Goal: Task Accomplishment & Management: Complete application form

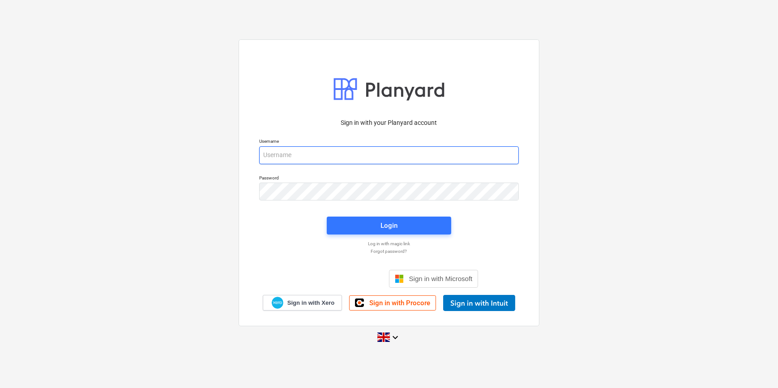
click at [311, 152] on input "email" at bounding box center [389, 155] width 260 height 18
type input "[PERSON_NAME][EMAIL_ADDRESS][PERSON_NAME][DOMAIN_NAME]"
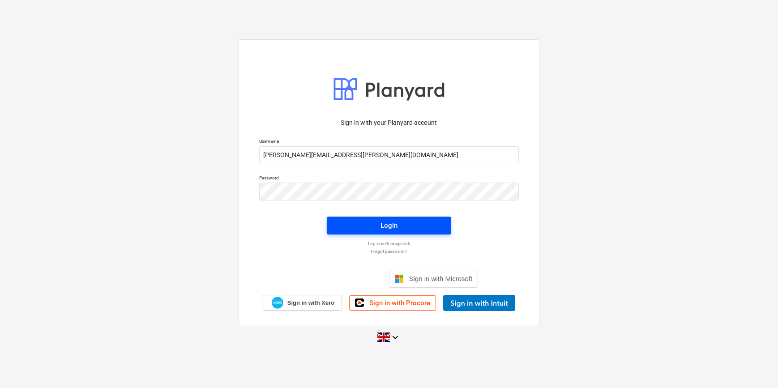
click at [398, 222] on span "Login" at bounding box center [388, 226] width 103 height 12
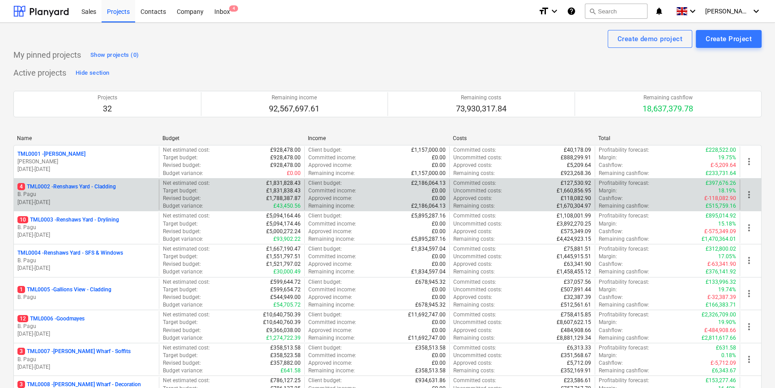
click at [102, 196] on p "B. Pagu" at bounding box center [86, 195] width 138 height 8
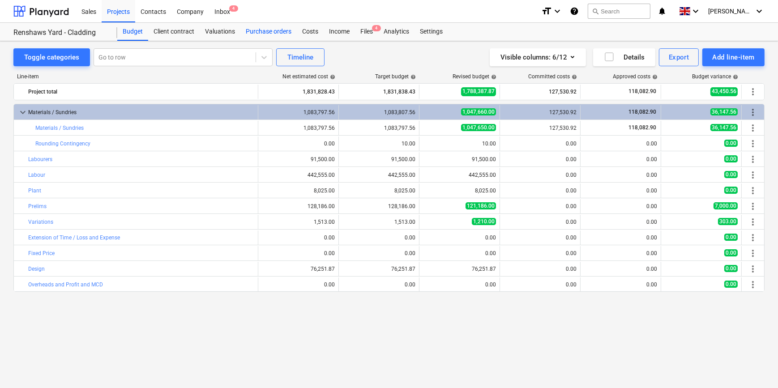
click at [272, 31] on div "Purchase orders" at bounding box center [268, 32] width 56 height 18
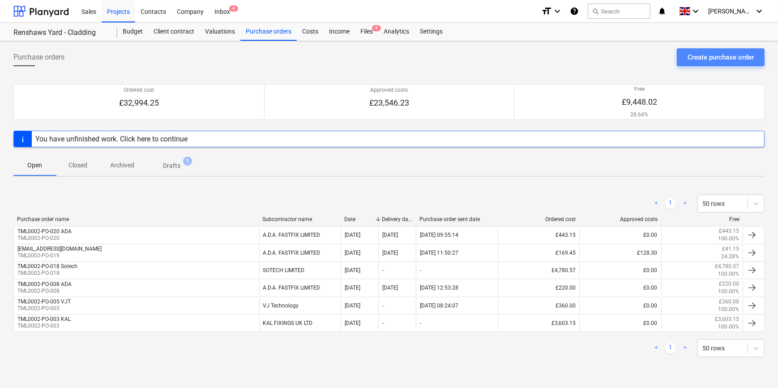
click at [620, 61] on div "Create purchase order" at bounding box center [720, 57] width 66 height 12
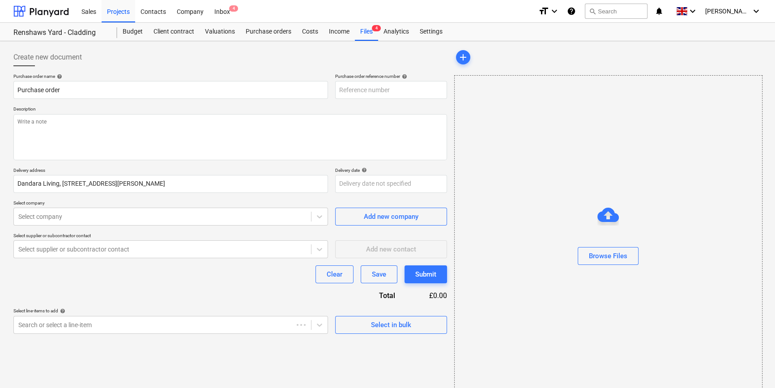
type textarea "x"
type input "TML0002-PO-023"
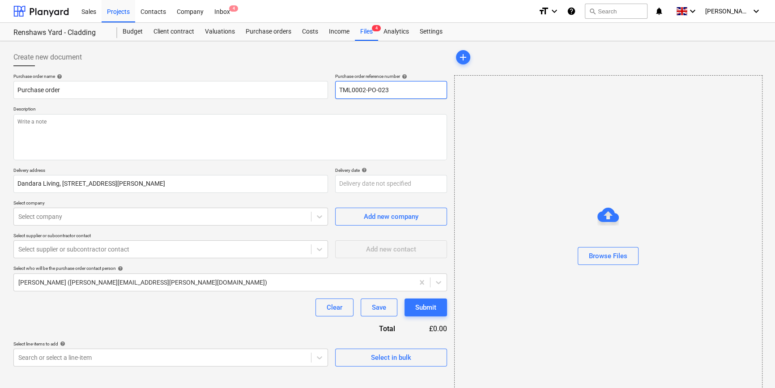
drag, startPoint x: 389, startPoint y: 90, endPoint x: 337, endPoint y: 90, distance: 51.9
click at [337, 90] on input "TML0002-PO-023" at bounding box center [391, 90] width 112 height 18
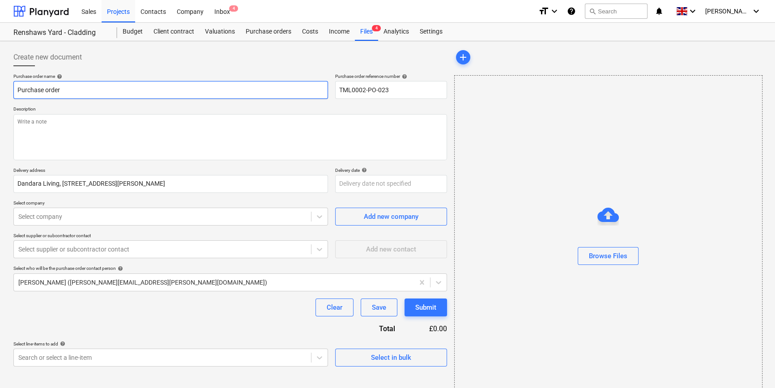
drag, startPoint x: 63, startPoint y: 90, endPoint x: 18, endPoint y: 90, distance: 45.2
click at [18, 90] on input "Purchase order" at bounding box center [170, 90] width 315 height 18
type textarea "x"
paste input "TML0002-PO-023"
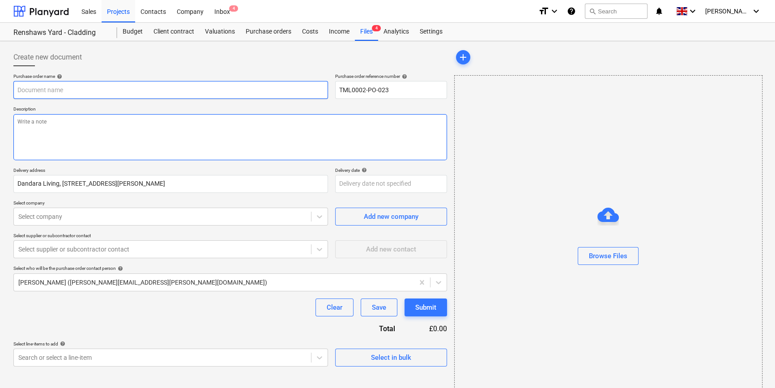
type textarea "x"
type input "TML0002-PO-023"
type textarea "x"
type input "TML0002-PO-023"
type textarea "x"
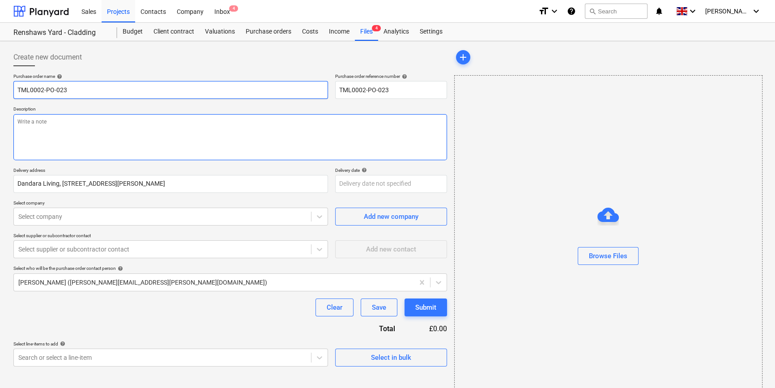
type input "TML0002-PO-023 5"
type textarea "x"
type input "TML0002-PO-023 57"
type textarea "x"
type input "TML0002-PO-023 575"
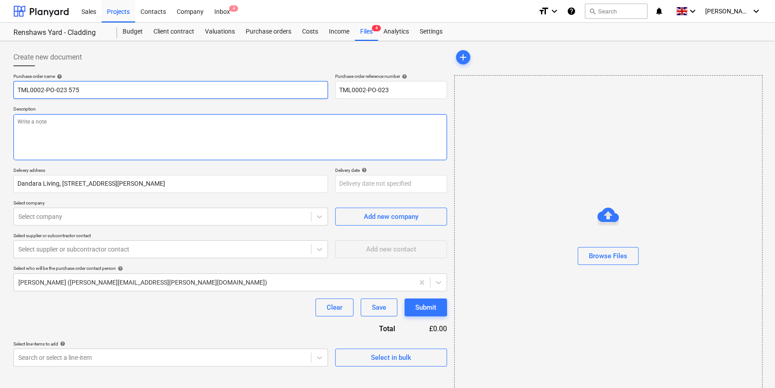
type textarea "x"
type input "TML0002-PO-023 5750"
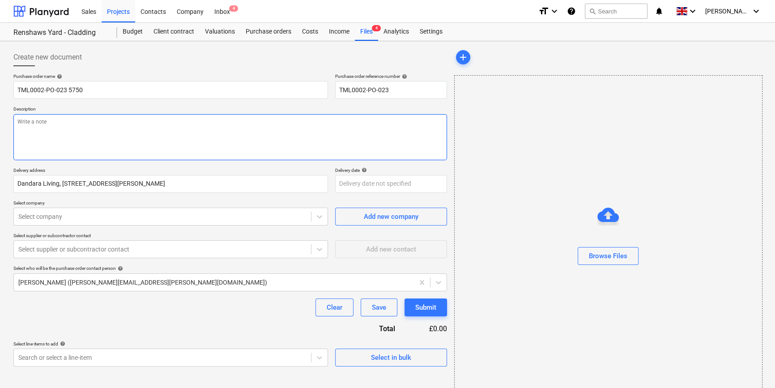
click at [30, 134] on textarea at bounding box center [230, 137] width 434 height 46
type textarea "x"
type textarea "S"
type textarea "x"
type textarea "Si"
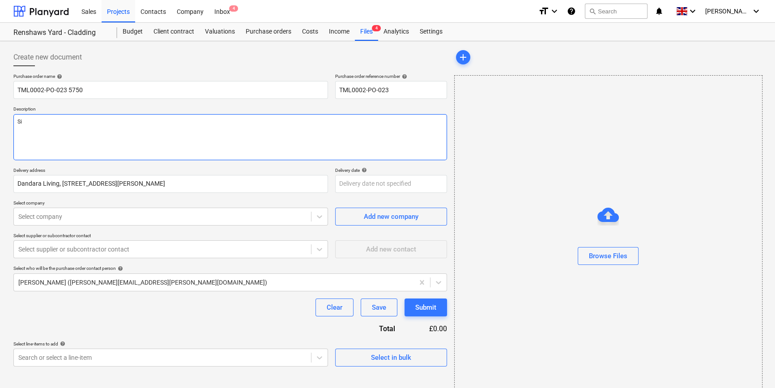
type textarea "x"
type textarea "Sit"
type textarea "x"
type textarea "Site"
type textarea "x"
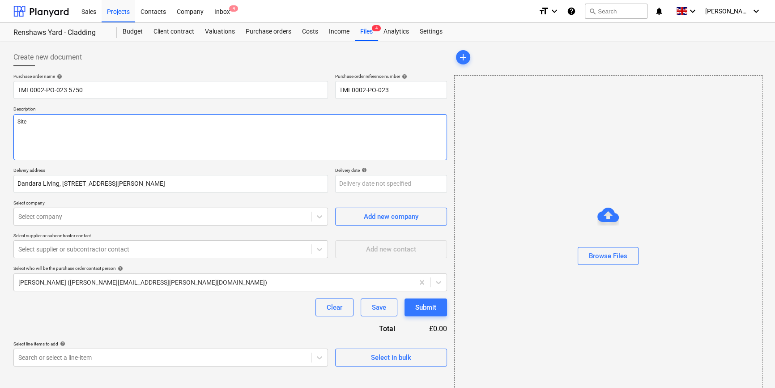
type textarea "Site"
type textarea "x"
type textarea "Site c"
type textarea "x"
type textarea "Site co"
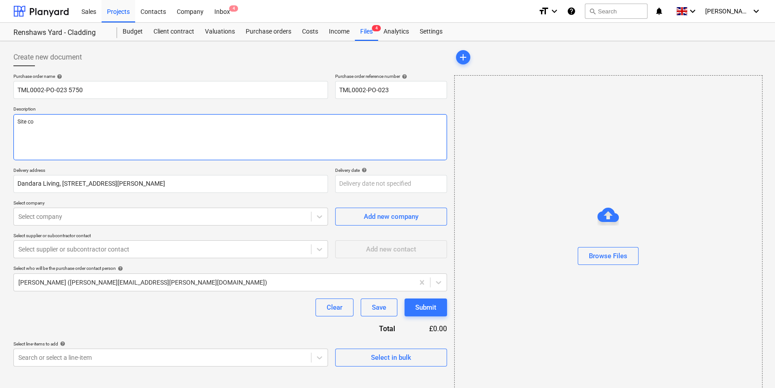
type textarea "x"
type textarea "Site con"
type textarea "x"
type textarea "Site cont"
type textarea "x"
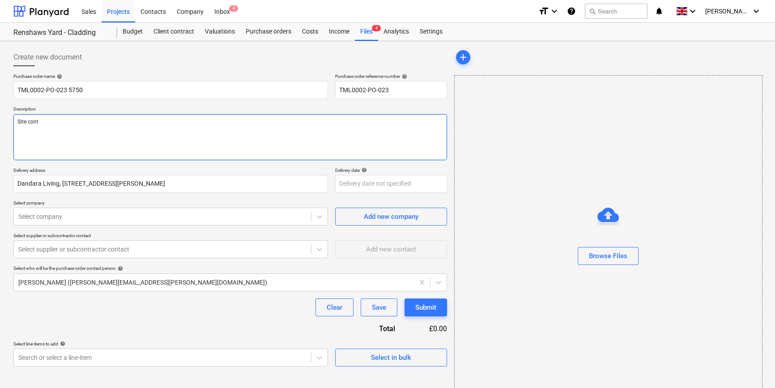
type textarea "Site conta"
type textarea "x"
type textarea "Site contac"
type textarea "x"
type textarea "Site contact"
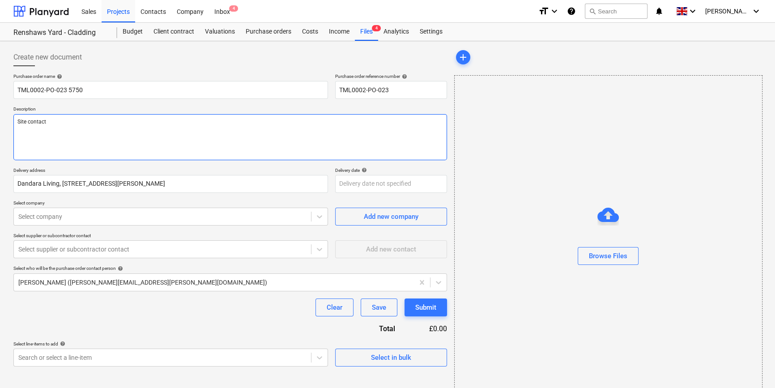
type textarea "x"
type textarea "Site contact"
type textarea "x"
type textarea "Site contact M"
type textarea "x"
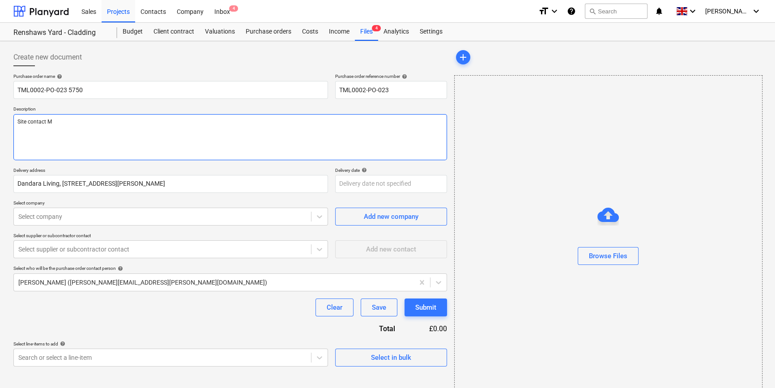
type textarea "Site contact [PERSON_NAME]"
type textarea "x"
type textarea "Site contact Mar"
type textarea "x"
type textarea "Site contact [PERSON_NAME]"
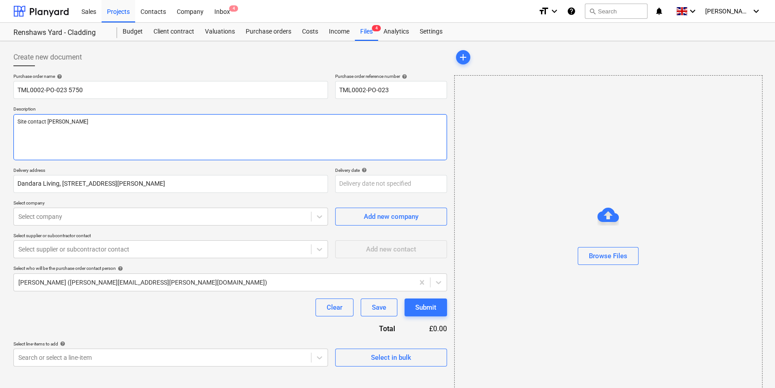
type textarea "x"
type textarea "Site contact [PERSON_NAME]"
type textarea "x"
type textarea "Site contact [PERSON_NAME]"
type textarea "x"
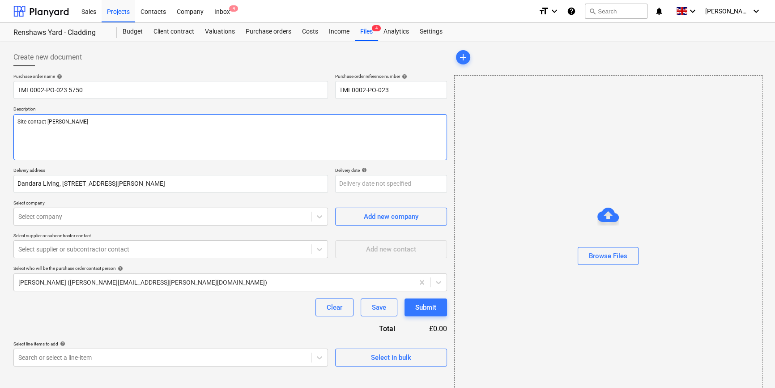
type textarea "Site contact [PERSON_NAME]"
type textarea "x"
type textarea "Site contact [PERSON_NAME]"
type textarea "x"
type textarea "Site contact [PERSON_NAME]"
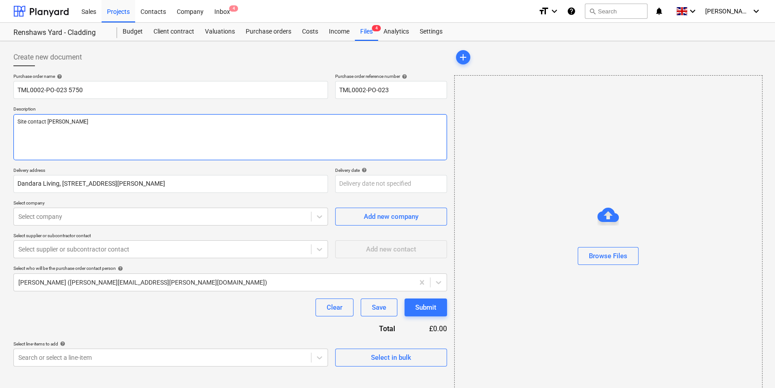
type textarea "x"
type textarea "Site contact [PERSON_NAME]"
type textarea "x"
type textarea "Site contact Mar"
type textarea "x"
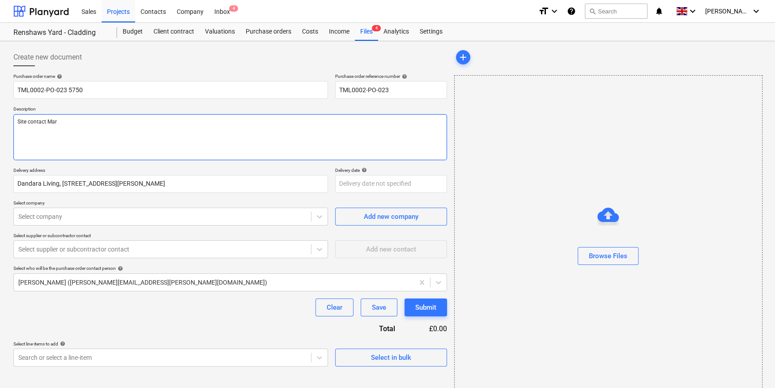
type textarea "Site contact [PERSON_NAME]"
type textarea "x"
type textarea "Site contact M"
type textarea "x"
type textarea "Site contact"
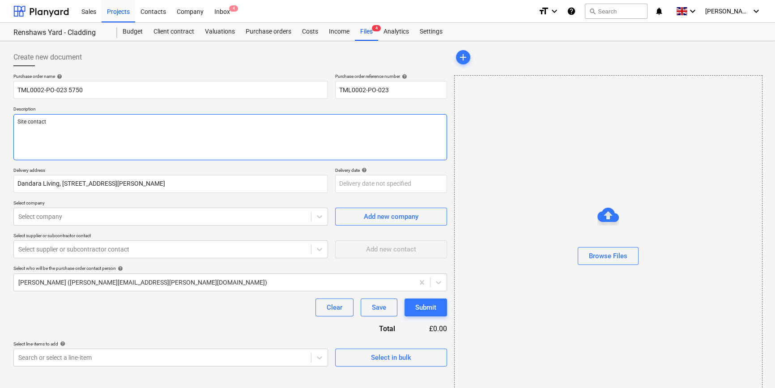
type textarea "x"
type textarea "Site contact"
type textarea "x"
type textarea "Site contact"
type textarea "x"
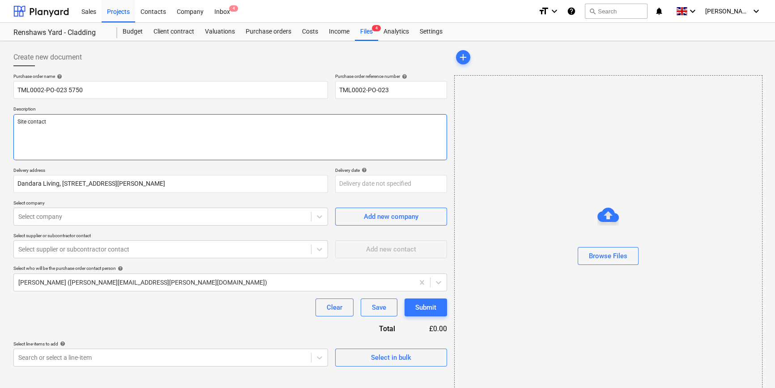
type textarea "Site contact P"
type textarea "x"
type textarea "Site contact Pe"
type textarea "x"
type textarea "Site contact Ped"
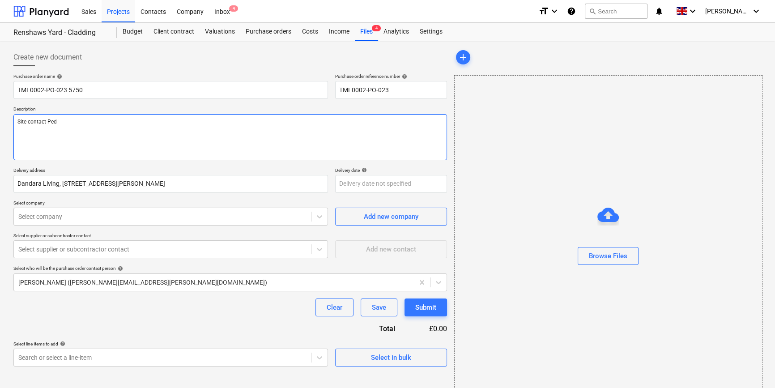
type textarea "x"
type textarea "Site contact Pedz"
type textarea "x"
type textarea "Site contact Pedzi"
type textarea "x"
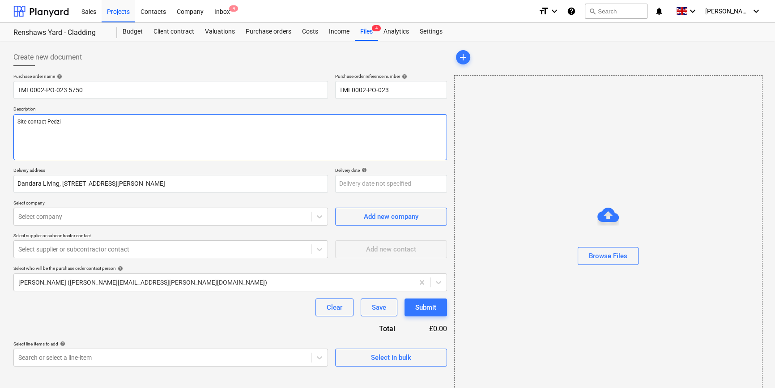
type textarea "Site contact Pedzi"
type textarea "x"
type textarea "Site contact Pedzi 0"
type textarea "x"
type textarea "Site contact Pedzi 07"
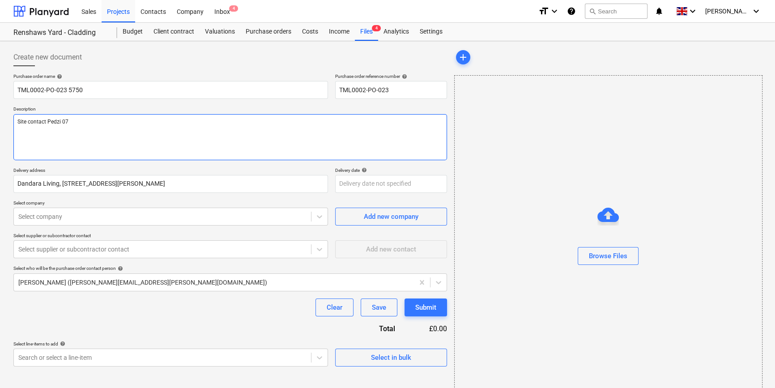
type textarea "x"
type textarea "Site contact Pedzi 075"
type textarea "x"
type textarea "Site contact Pedzi 0754"
type textarea "x"
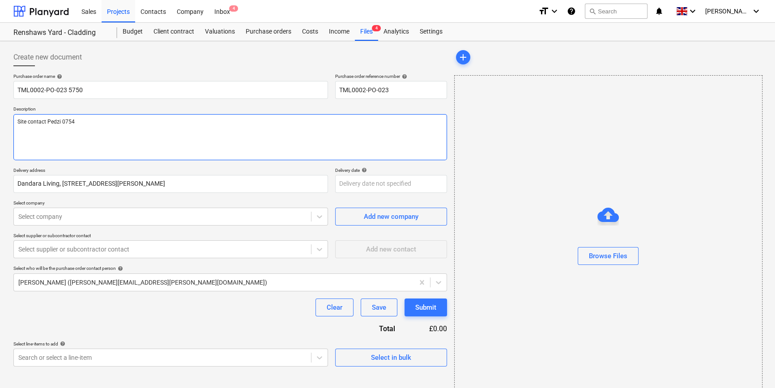
type textarea "Site contact Pedzi 07547"
type textarea "x"
type textarea "Site contact Pedzi 07547"
type textarea "x"
type textarea "Site contact Pedzi 07547 6"
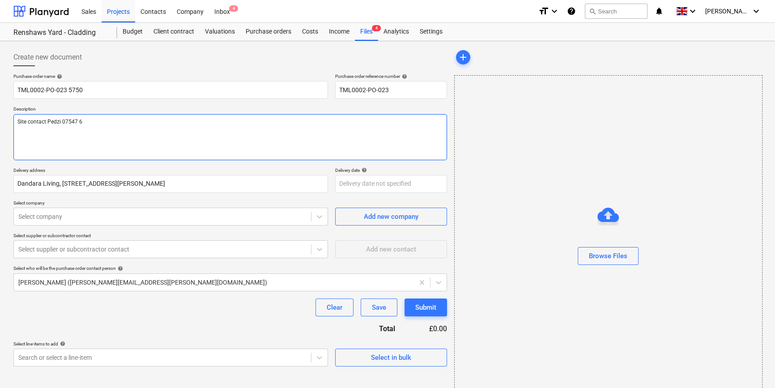
type textarea "x"
type textarea "Site contact Pedzi [PHONE_NUMBER]"
type textarea "x"
type textarea "Site contact Pedzi [PHONE_NUMBER]"
type textarea "x"
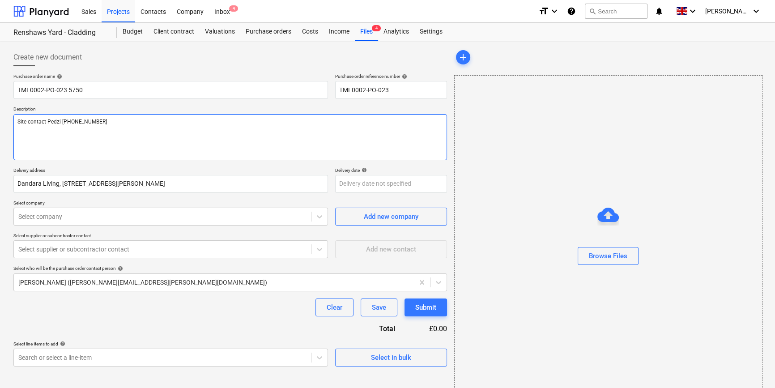
type textarea "Site contact Pedzi [PHONE_NUMBER]"
type textarea "x"
type textarea "Site contact Pedzi [PHONE_NUMBER]"
type textarea "x"
type textarea "Site contact Pedzi [PHONE_NUMBER]"
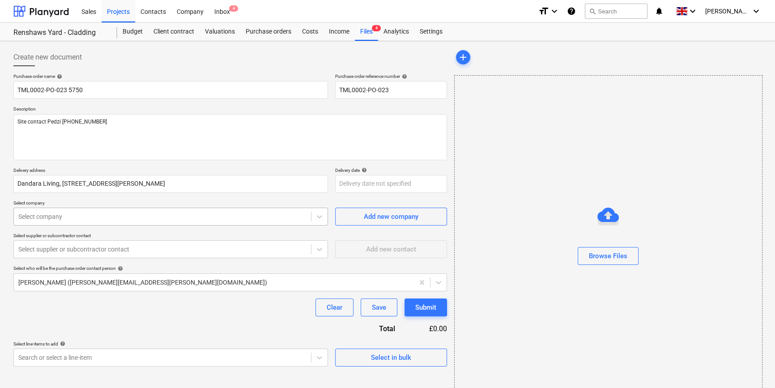
type textarea "x"
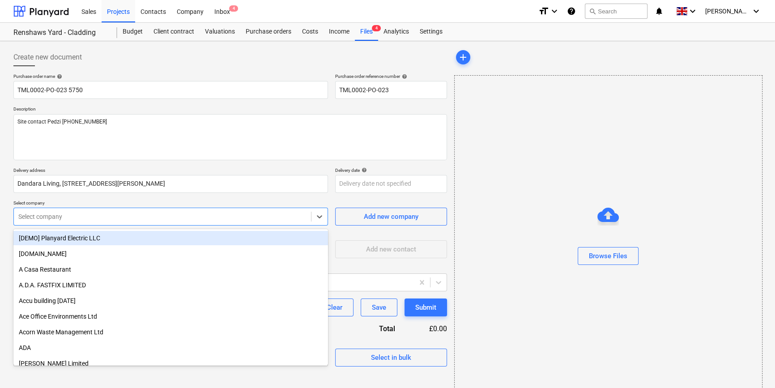
click at [138, 217] on div at bounding box center [162, 216] width 288 height 9
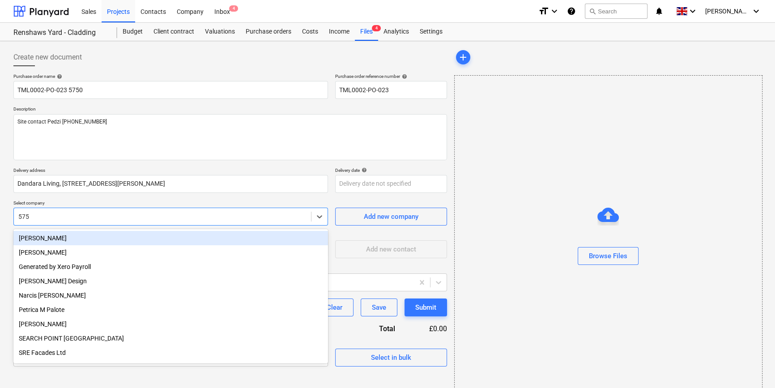
type input "5750"
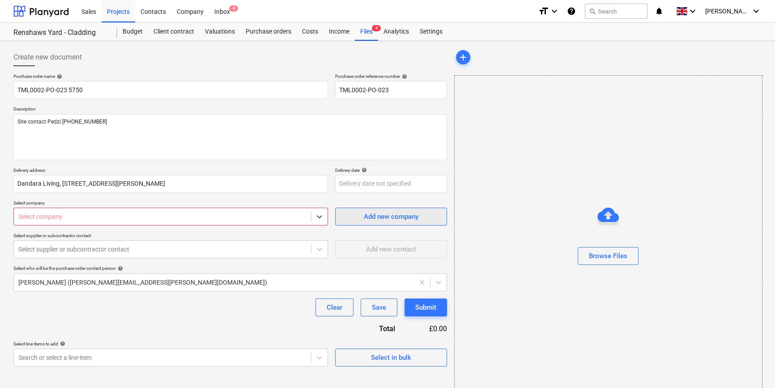
click at [393, 214] on div "Add new company" at bounding box center [391, 217] width 55 height 12
type textarea "x"
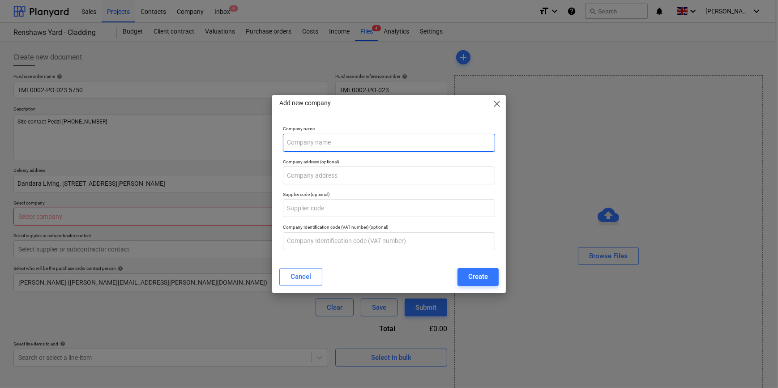
click at [320, 140] on input "text" at bounding box center [389, 143] width 212 height 18
type input "5750 Components"
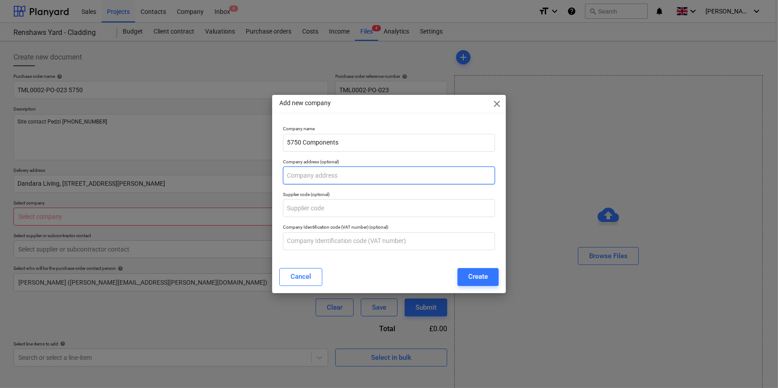
click at [308, 174] on input "text" at bounding box center [389, 175] width 212 height 18
type textarea "x"
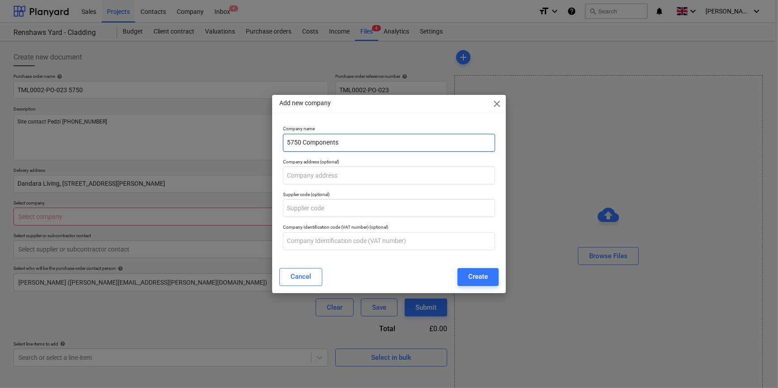
click at [363, 146] on input "5750 Components" at bounding box center [389, 143] width 212 height 18
type input "5750 Components Ltd"
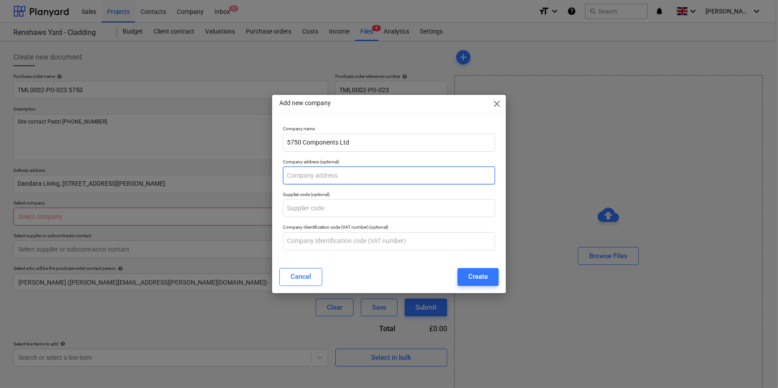
click at [321, 172] on input "text" at bounding box center [389, 175] width 212 height 18
type input "[GEOGRAPHIC_DATA],"
type textarea "x"
type input "[GEOGRAPHIC_DATA],"
type textarea "x"
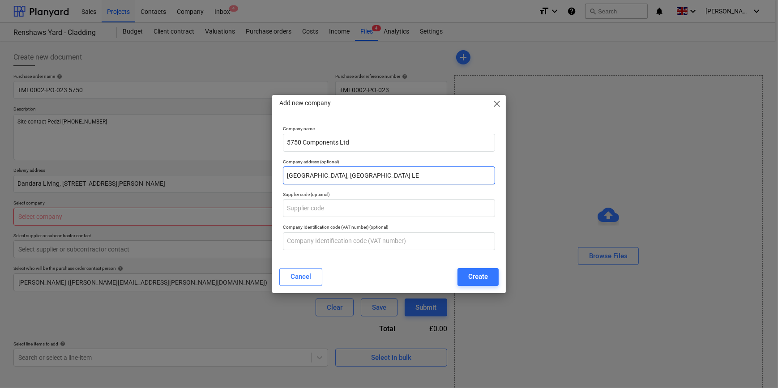
type input "[GEOGRAPHIC_DATA], [GEOGRAPHIC_DATA] LE"
type textarea "x"
type input "[STREET_ADDRESS]"
type textarea "x"
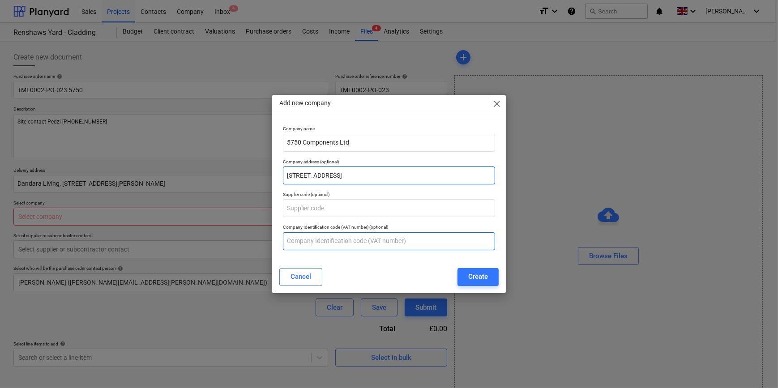
type input "[STREET_ADDRESS]"
click at [328, 235] on input "text" at bounding box center [389, 241] width 212 height 18
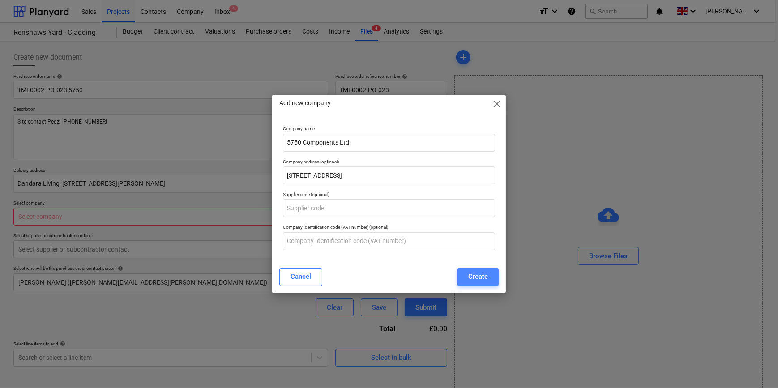
click at [473, 276] on div "Create" at bounding box center [478, 277] width 20 height 12
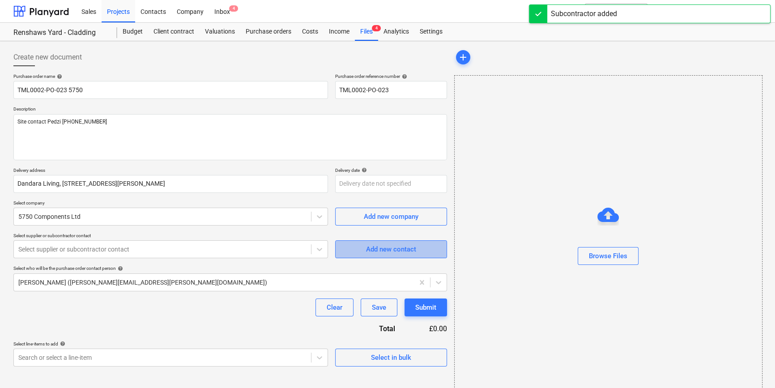
click at [402, 249] on div "Add new contact" at bounding box center [391, 249] width 50 height 12
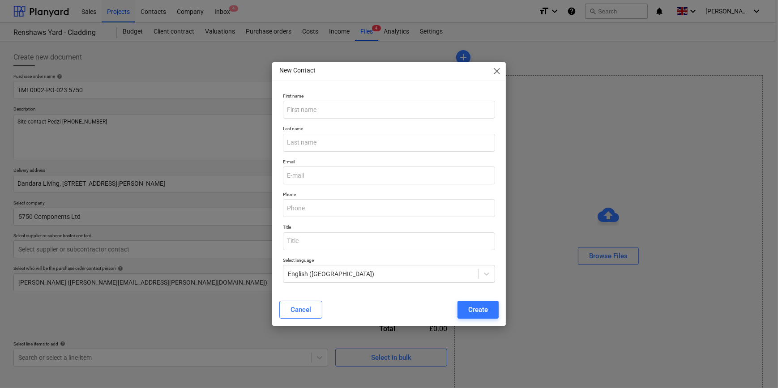
type textarea "x"
click at [295, 177] on input "email" at bounding box center [389, 175] width 212 height 18
paste input "[PERSON_NAME][EMAIL_ADDRESS][PERSON_NAME][DOMAIN_NAME]"
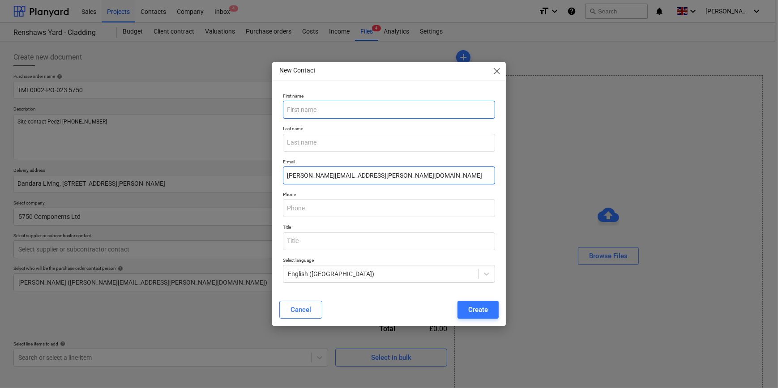
type input "[PERSON_NAME][EMAIL_ADDRESS][PERSON_NAME][DOMAIN_NAME]"
click at [295, 110] on input "text" at bounding box center [389, 110] width 212 height 18
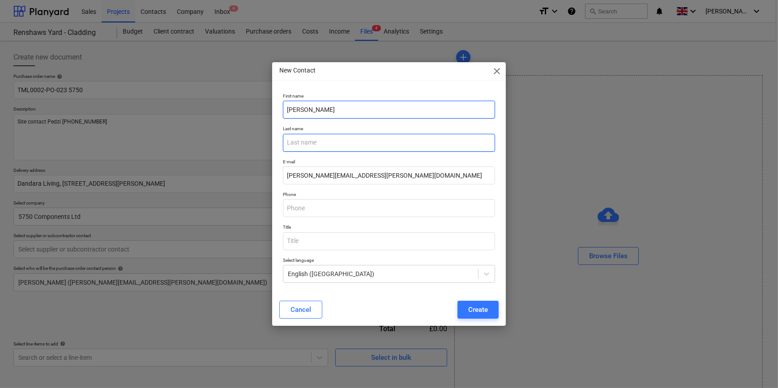
type input "[PERSON_NAME]"
click at [300, 144] on input "text" at bounding box center [389, 143] width 212 height 18
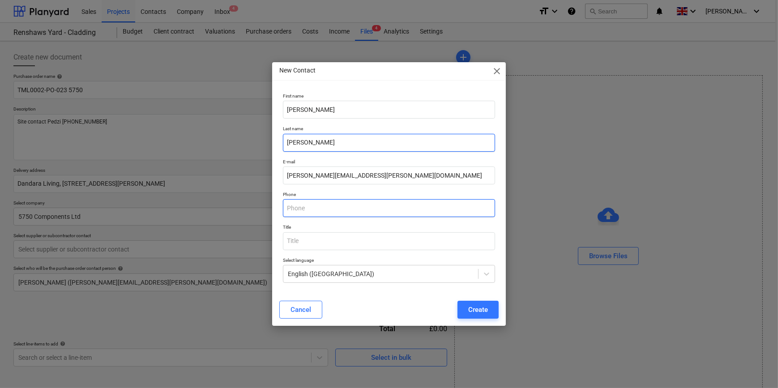
type input "[PERSON_NAME]"
click at [312, 210] on input "text" at bounding box center [389, 208] width 212 height 18
type textarea "x"
paste input "151 548 5750"
click at [284, 208] on input "151 548 5750" at bounding box center [389, 208] width 212 height 18
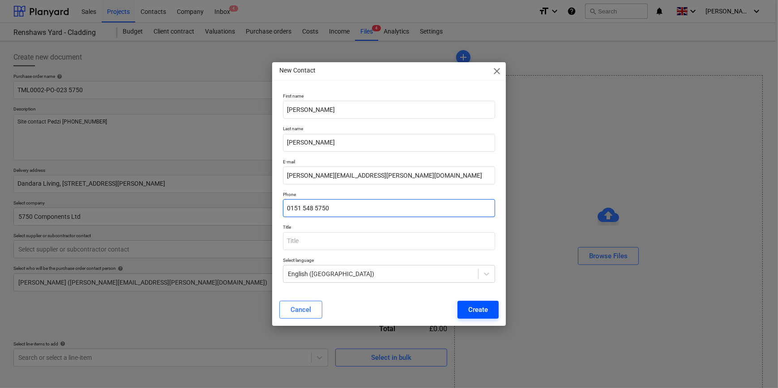
type input "0151 548 5750"
click at [474, 308] on div "Create" at bounding box center [478, 310] width 20 height 12
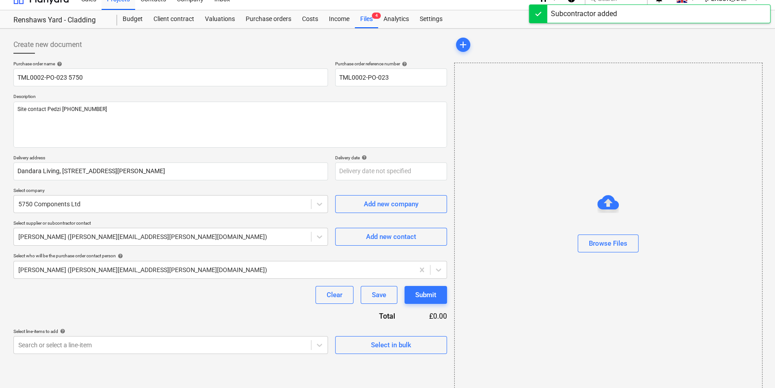
scroll to position [19, 0]
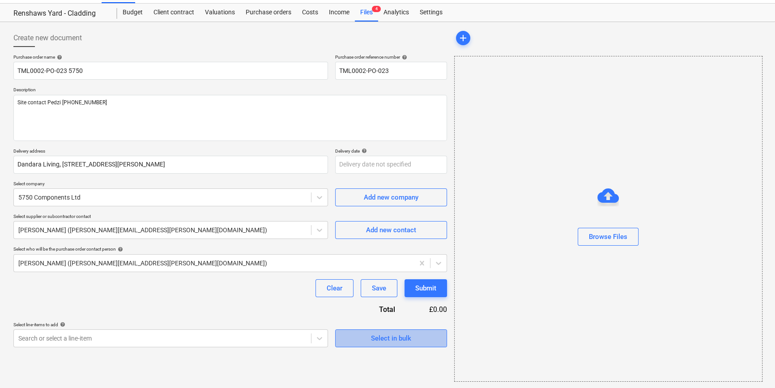
click at [393, 338] on div "Select in bulk" at bounding box center [391, 339] width 40 height 12
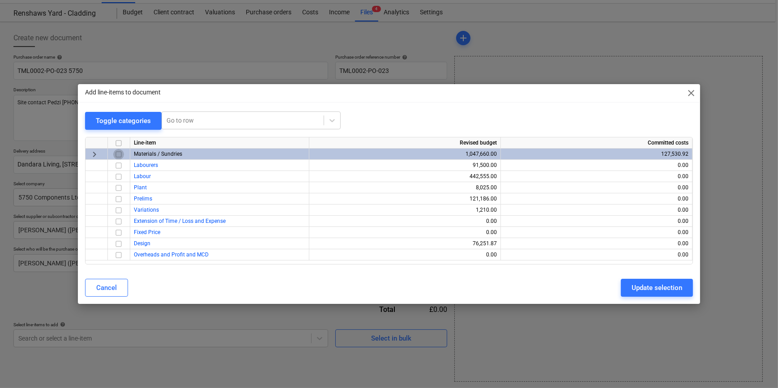
click at [115, 152] on input "checkbox" at bounding box center [118, 154] width 11 height 11
click at [620, 286] on div "Update selection" at bounding box center [657, 288] width 51 height 12
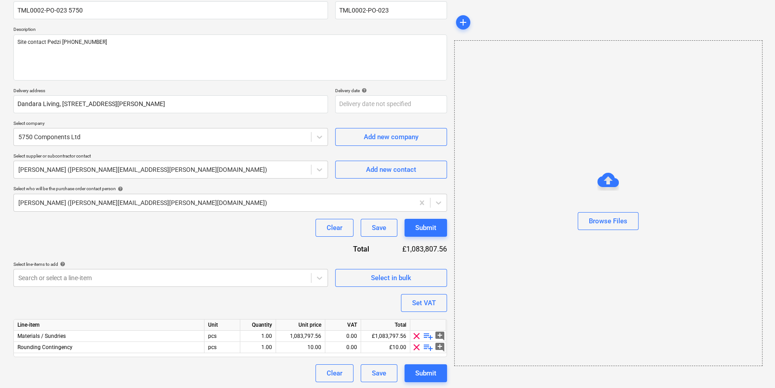
scroll to position [81, 0]
click at [416, 346] on span "clear" at bounding box center [416, 346] width 11 height 11
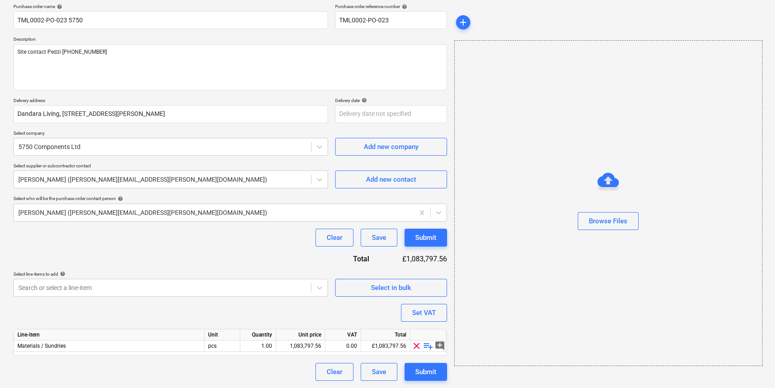
scroll to position [69, 0]
click at [426, 347] on span "playlist_add" at bounding box center [428, 346] width 11 height 11
type textarea "x"
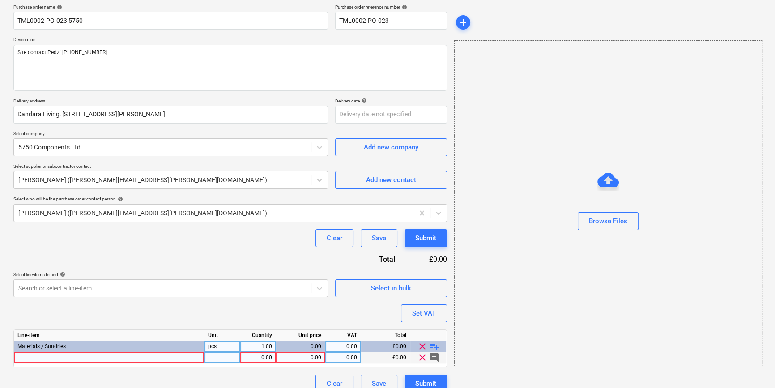
click at [31, 356] on div at bounding box center [109, 357] width 191 height 11
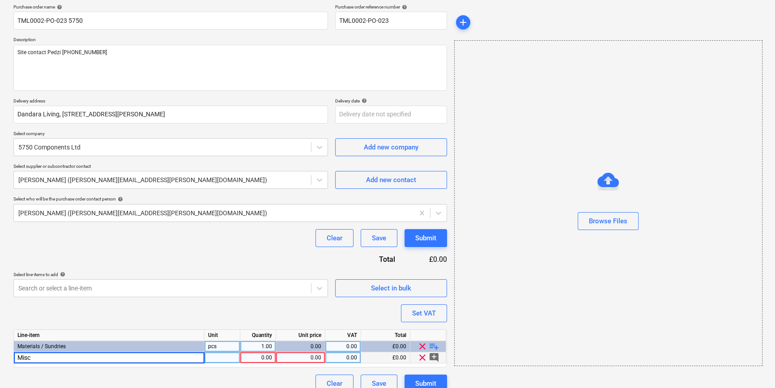
type input "Misc"
type textarea "x"
click at [44, 357] on div "Misc" at bounding box center [109, 357] width 191 height 11
click at [44, 357] on input "Misc" at bounding box center [109, 357] width 190 height 11
type input "Misc sales per quote"
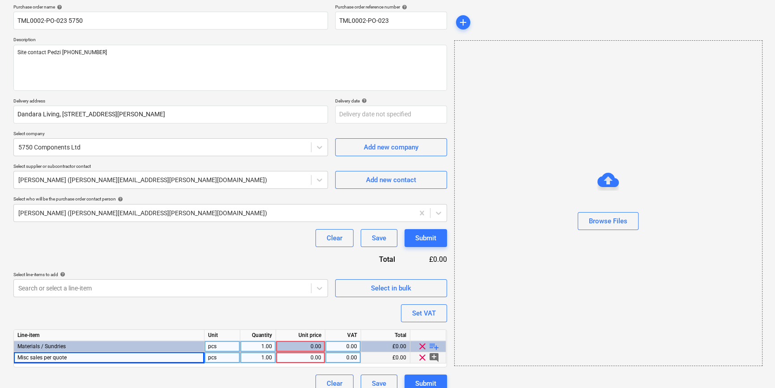
type textarea "x"
click at [74, 355] on div "Misc sales per quote" at bounding box center [109, 357] width 191 height 11
click at [74, 355] on input "Misc sales per quote" at bounding box center [109, 357] width 190 height 11
type input "Misc sales per quote 188875"
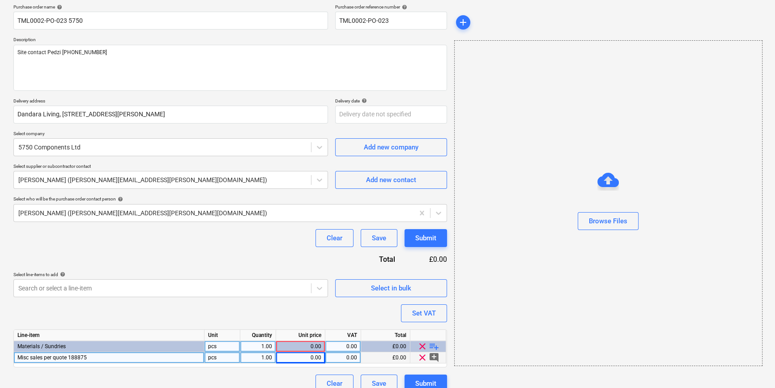
type textarea "x"
click at [297, 360] on div "0.00" at bounding box center [301, 357] width 42 height 11
type input "4856"
type textarea "x"
type input "20"
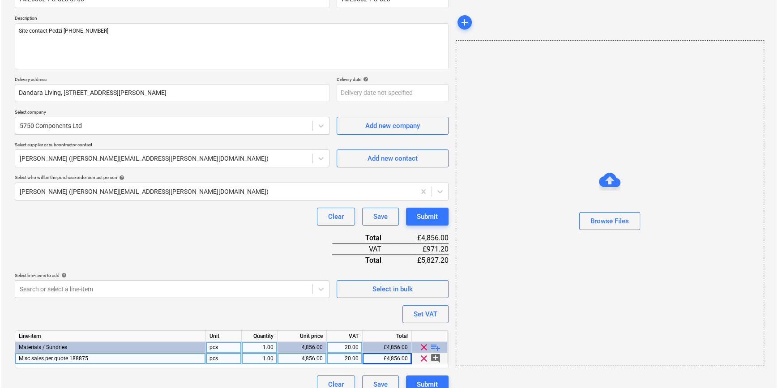
scroll to position [103, 0]
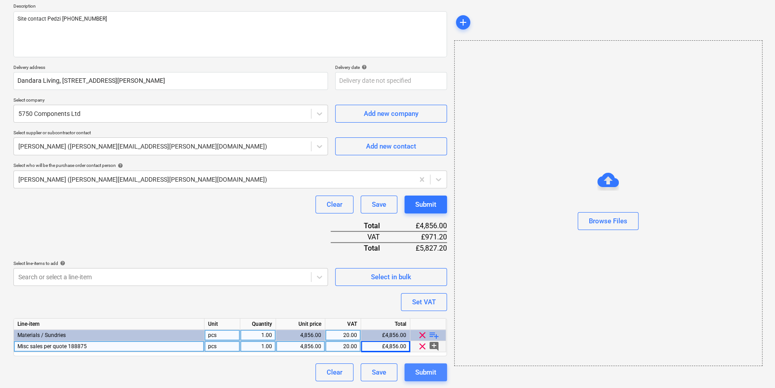
click at [431, 374] on div "Submit" at bounding box center [425, 373] width 21 height 12
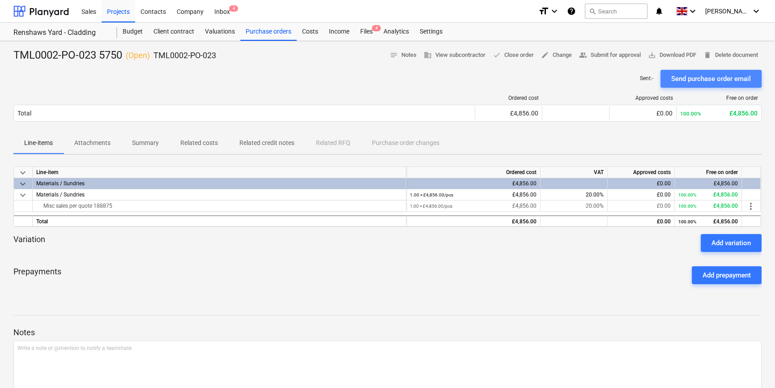
click at [620, 82] on div "Send purchase order email" at bounding box center [711, 79] width 80 height 12
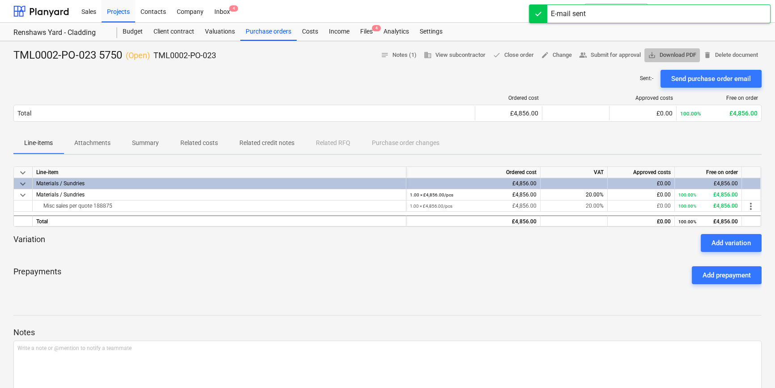
click at [620, 55] on span "save_alt Download PDF" at bounding box center [672, 55] width 48 height 10
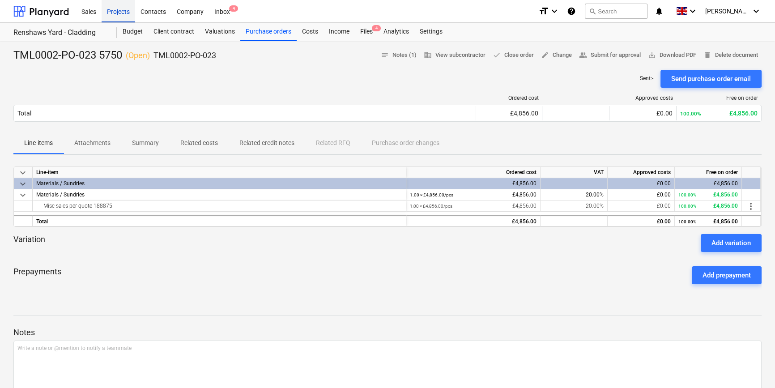
click at [119, 13] on div "Projects" at bounding box center [119, 11] width 34 height 23
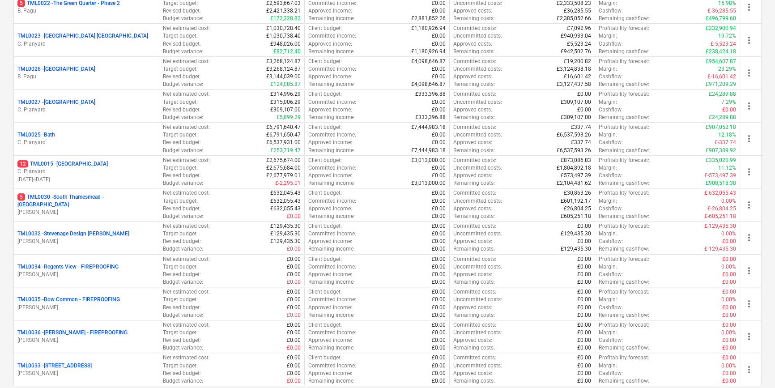
scroll to position [882, 0]
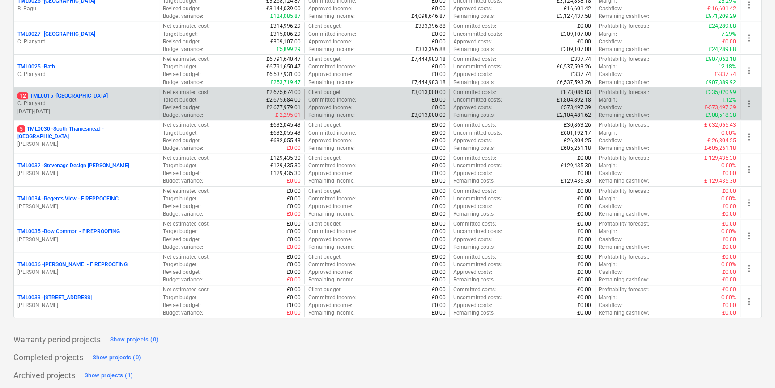
click at [72, 94] on p "12 TML0015 - [GEOGRAPHIC_DATA]" at bounding box center [62, 96] width 90 height 8
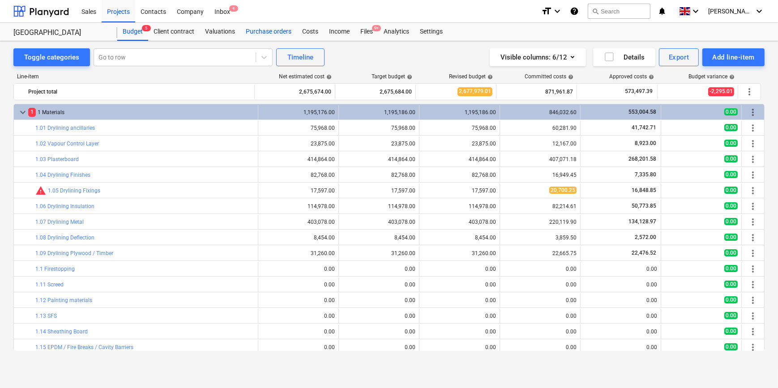
click at [284, 33] on div "Purchase orders" at bounding box center [268, 32] width 56 height 18
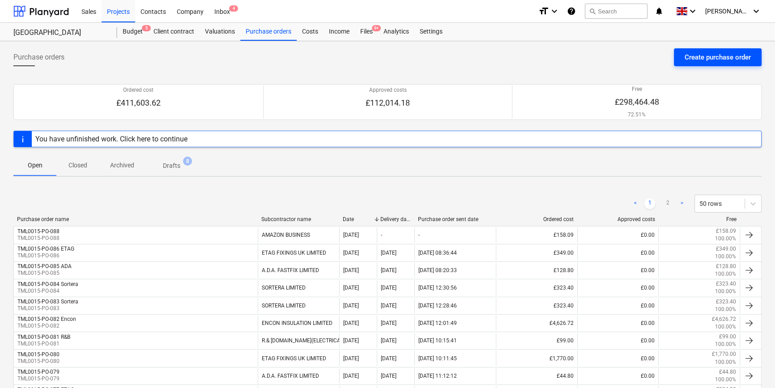
click at [620, 57] on div "Create purchase order" at bounding box center [718, 57] width 66 height 12
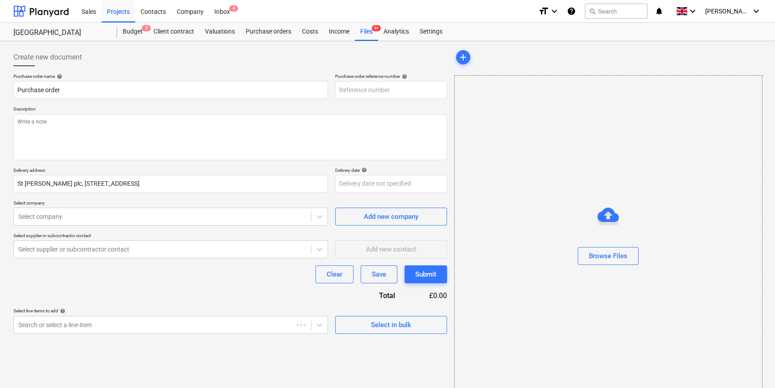
type textarea "x"
type input "TML0015-PO-089"
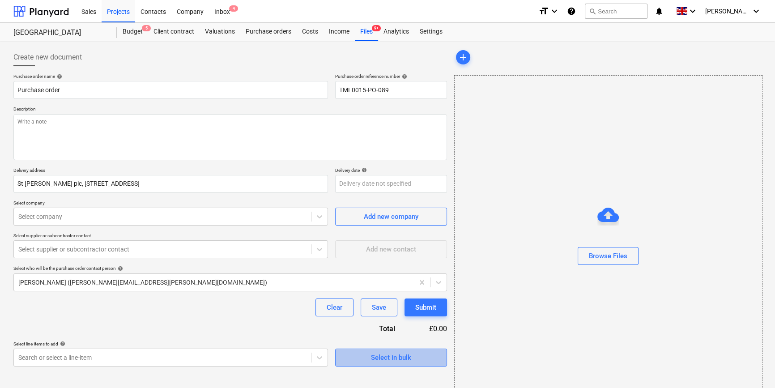
click at [392, 358] on div "Select in bulk" at bounding box center [391, 358] width 40 height 12
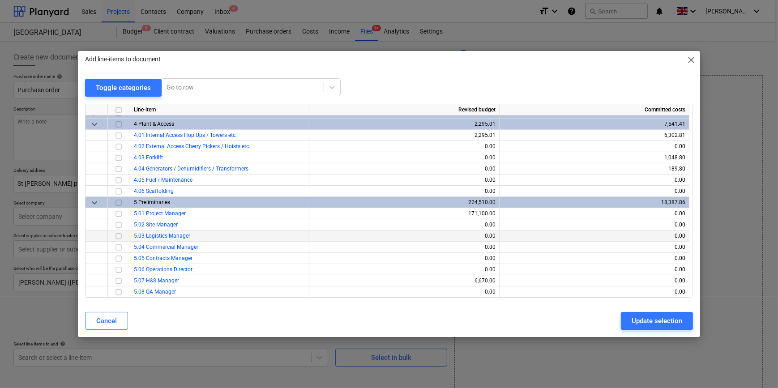
scroll to position [407, 0]
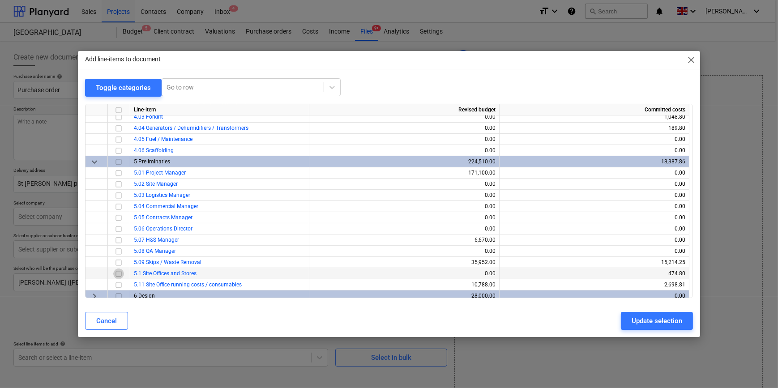
click at [119, 273] on input "checkbox" at bounding box center [118, 273] width 11 height 11
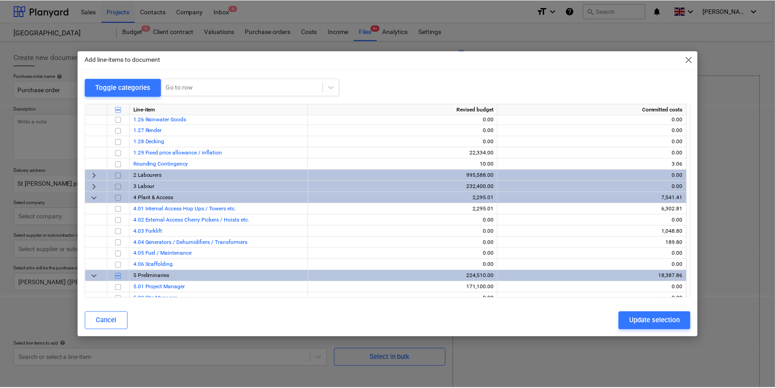
scroll to position [300, 0]
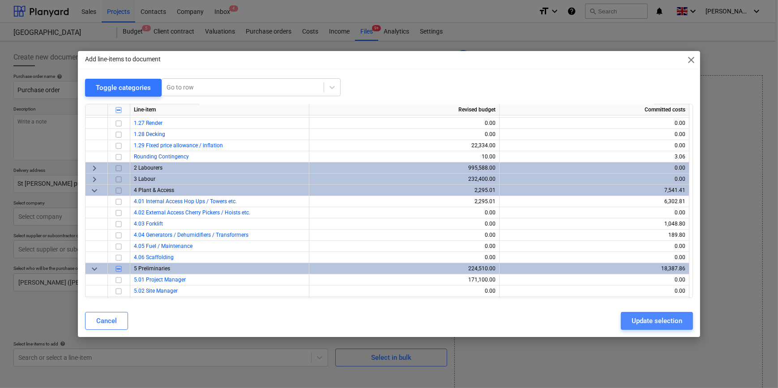
click at [620, 319] on div "Update selection" at bounding box center [657, 321] width 51 height 12
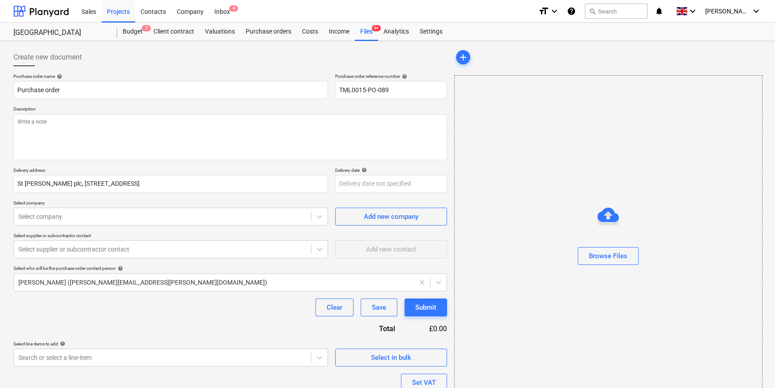
scroll to position [69, 0]
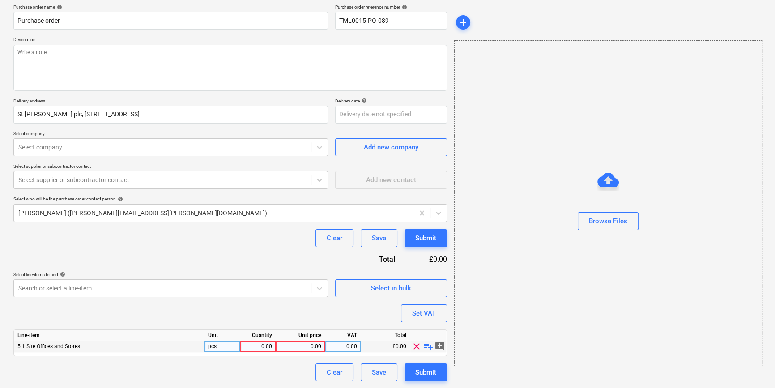
click at [427, 348] on span "playlist_add" at bounding box center [428, 346] width 11 height 11
type textarea "x"
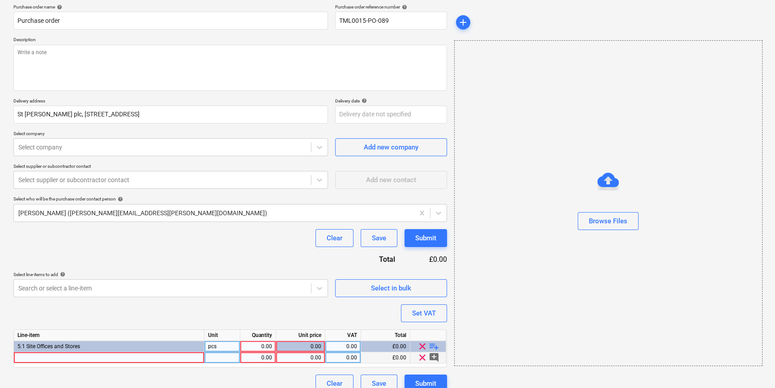
click at [51, 358] on div at bounding box center [109, 357] width 191 height 11
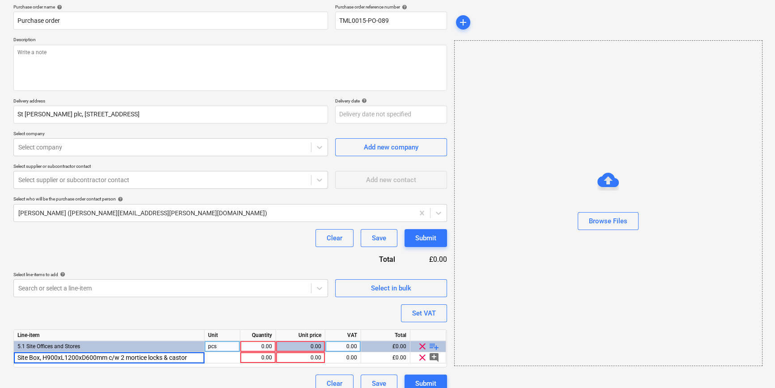
type input "Site Box, H900xL1200xD600mm c/w 2 mortice locks & castors"
type textarea "x"
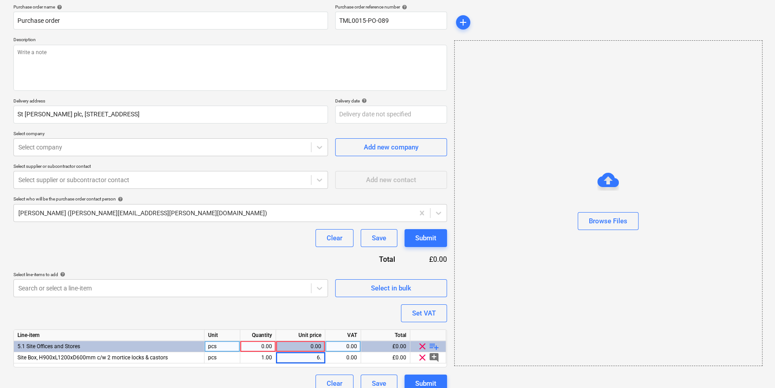
type input "6.5"
type textarea "x"
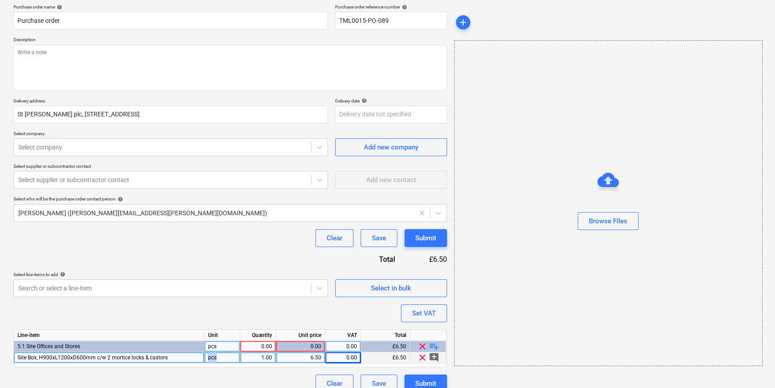
drag, startPoint x: 218, startPoint y: 357, endPoint x: 209, endPoint y: 358, distance: 9.0
click at [209, 358] on div "pcs" at bounding box center [223, 357] width 36 height 11
type input "week"
type textarea "x"
type input "20"
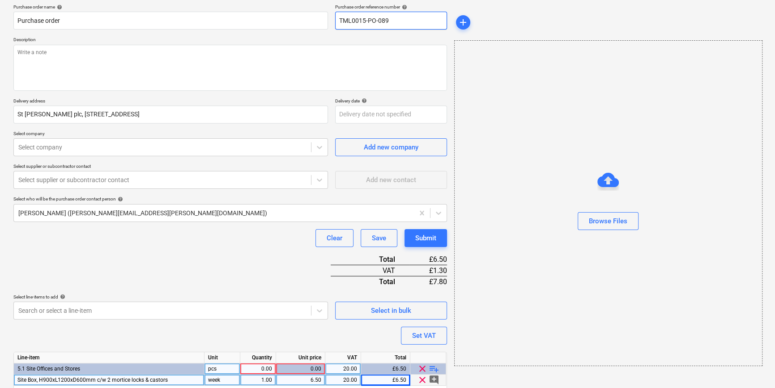
drag, startPoint x: 393, startPoint y: 18, endPoint x: 336, endPoint y: 20, distance: 56.9
click at [336, 20] on input "TML0015-PO-089" at bounding box center [391, 21] width 112 height 18
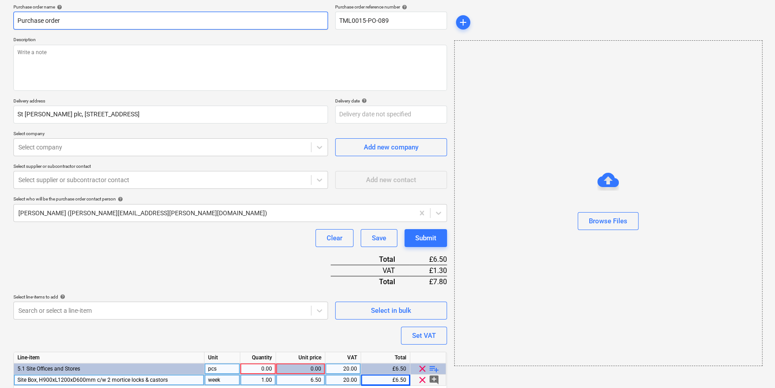
drag, startPoint x: 64, startPoint y: 20, endPoint x: 14, endPoint y: 23, distance: 50.7
click at [14, 23] on input "Purchase order" at bounding box center [170, 21] width 315 height 18
type textarea "x"
paste input "TML0015-PO-089"
type textarea "x"
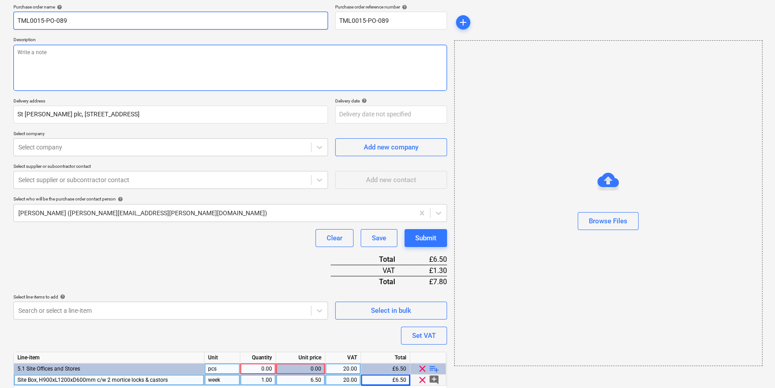
type input "TML0015-PO-089"
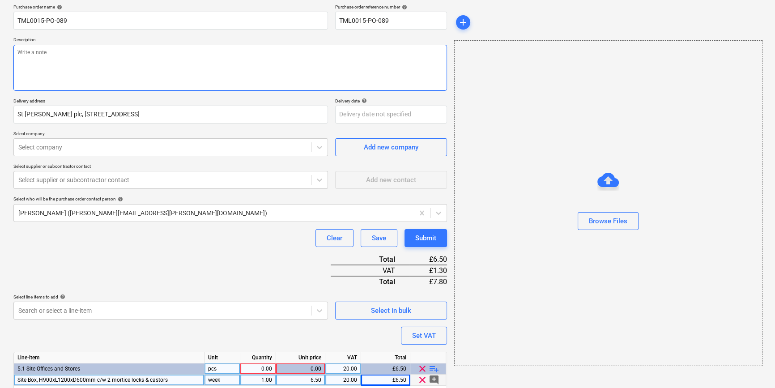
click at [27, 69] on textarea at bounding box center [230, 68] width 434 height 46
type textarea "x"
type textarea "S"
type textarea "x"
type textarea "Si"
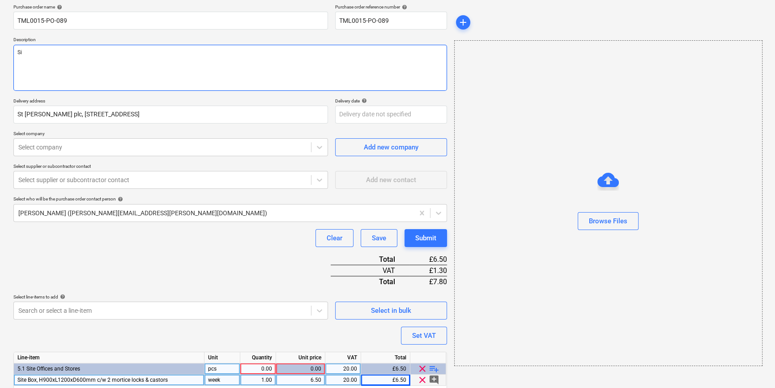
type textarea "x"
type textarea "Sit"
type textarea "x"
type textarea "Site"
type textarea "x"
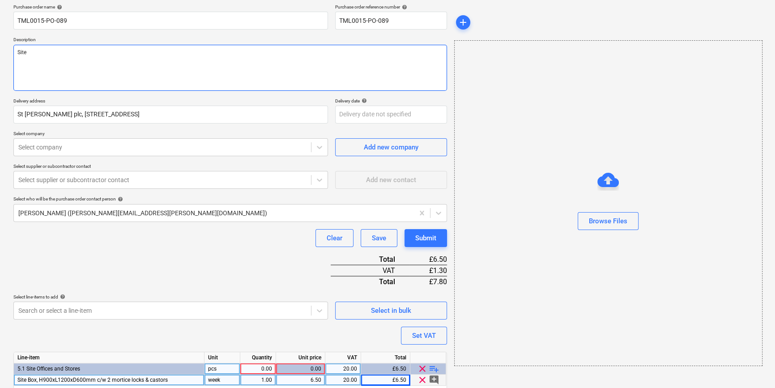
type textarea "Site"
type textarea "x"
type textarea "Site c"
type textarea "x"
type textarea "Site co"
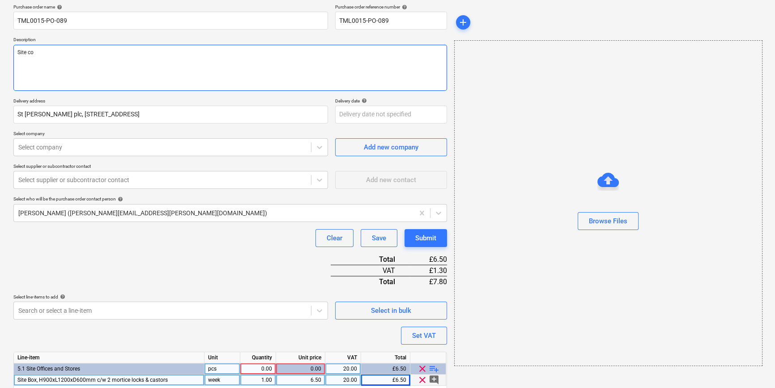
type textarea "x"
type textarea "Site con"
type textarea "x"
type textarea "Site cont"
type textarea "x"
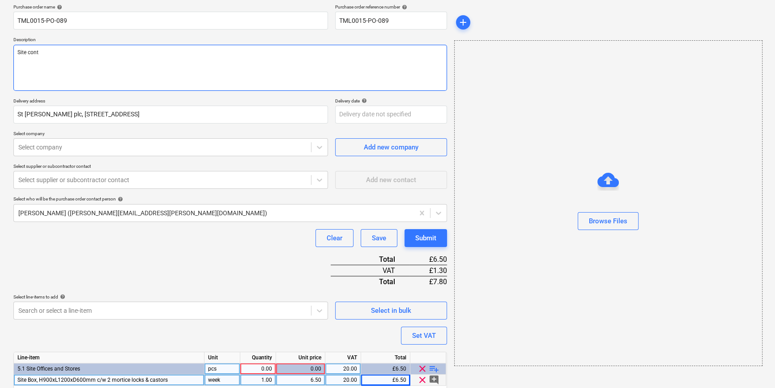
type textarea "Site conta"
type textarea "x"
type textarea "Site contac"
type textarea "x"
type textarea "Site contact"
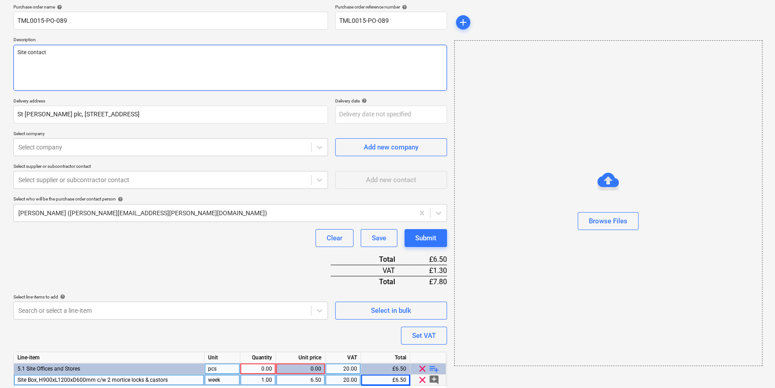
type textarea "x"
type textarea "Site contact"
type textarea "x"
type textarea "Site contact n"
type textarea "x"
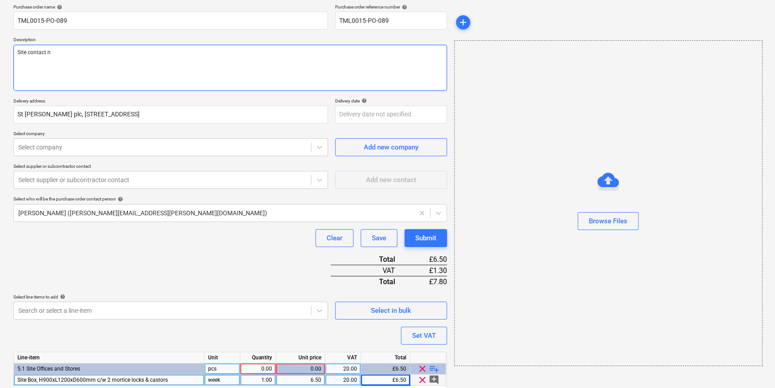
type textarea "Site contact na"
type textarea "x"
type textarea "Site contact nar"
type textarea "x"
type textarea "Site contact narc"
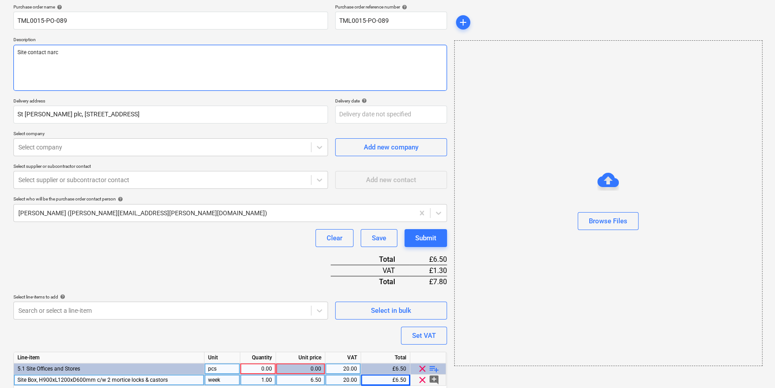
type textarea "x"
type textarea "Site contact narci"
type textarea "x"
type textarea "Site contact narcis"
type textarea "x"
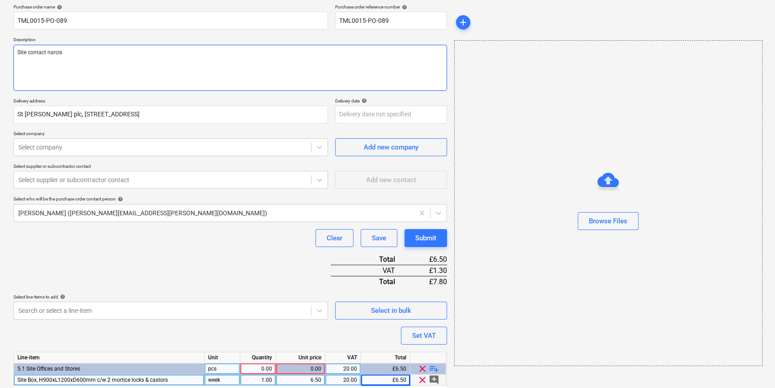
type textarea "Site contact narcis"
type textarea "x"
type textarea "Site contact narcis 0"
type textarea "x"
click at [49, 51] on textarea "Site contact narcis [PHONE_NUMBER]" at bounding box center [230, 68] width 434 height 46
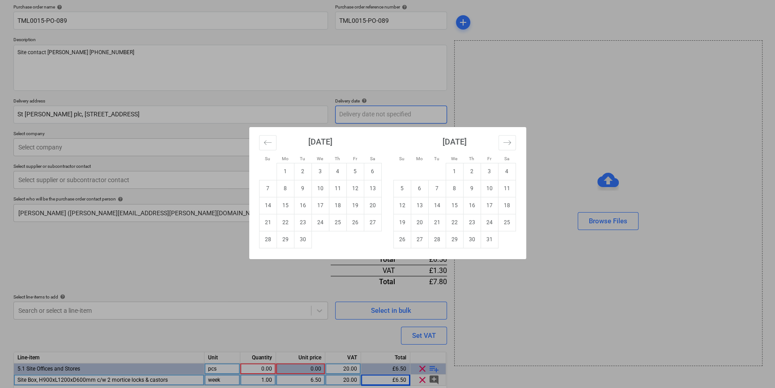
click at [363, 116] on body "Sales Projects Contacts Company Inbox 4 format_size keyboard_arrow_down help se…" at bounding box center [387, 125] width 775 height 388
click at [360, 170] on td "5" at bounding box center [354, 171] width 17 height 17
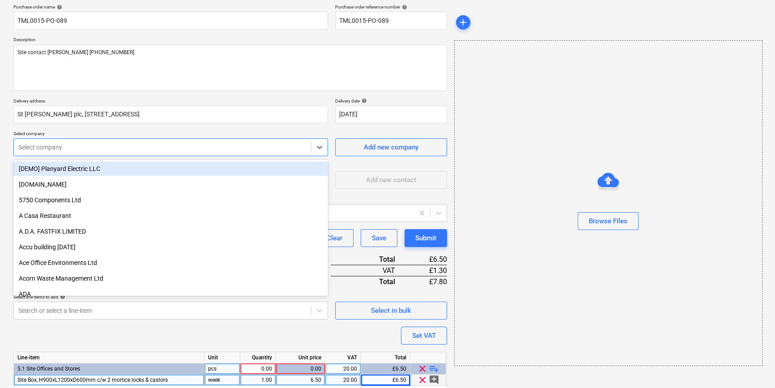
click at [156, 148] on div at bounding box center [162, 147] width 288 height 9
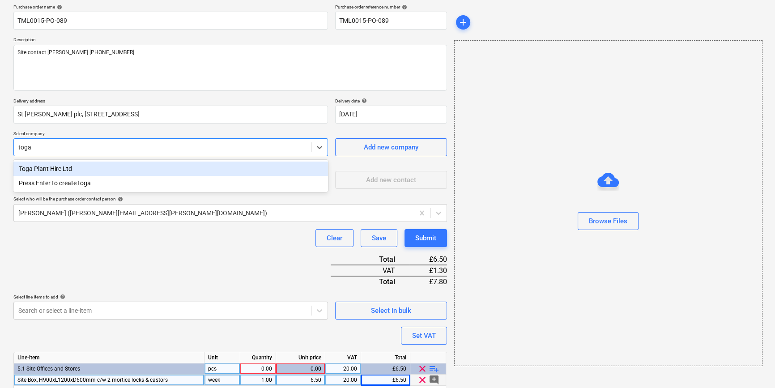
click at [58, 170] on div "Toga Plant Hire Ltd" at bounding box center [170, 169] width 315 height 14
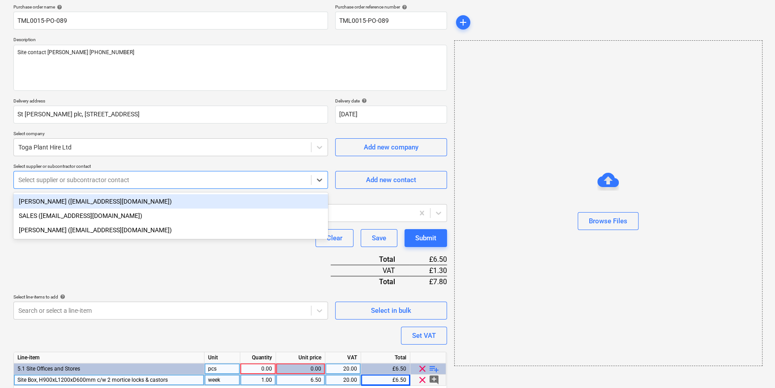
click at [60, 176] on div at bounding box center [162, 179] width 288 height 9
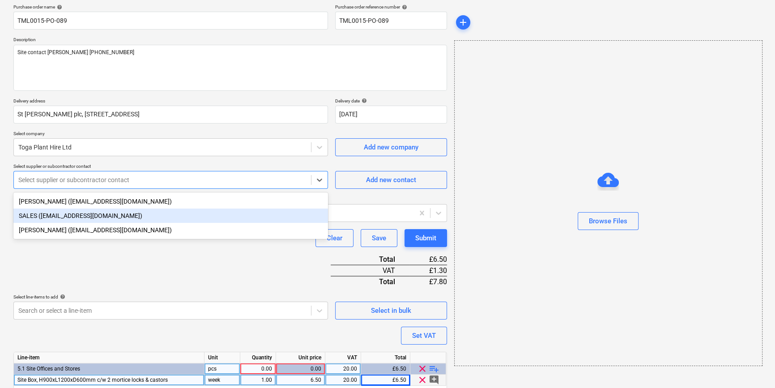
click at [55, 218] on div "SALES ([EMAIL_ADDRESS][DOMAIN_NAME])" at bounding box center [170, 216] width 315 height 14
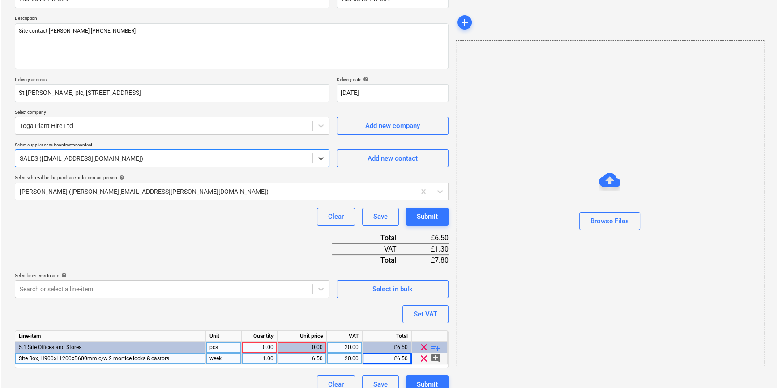
scroll to position [103, 0]
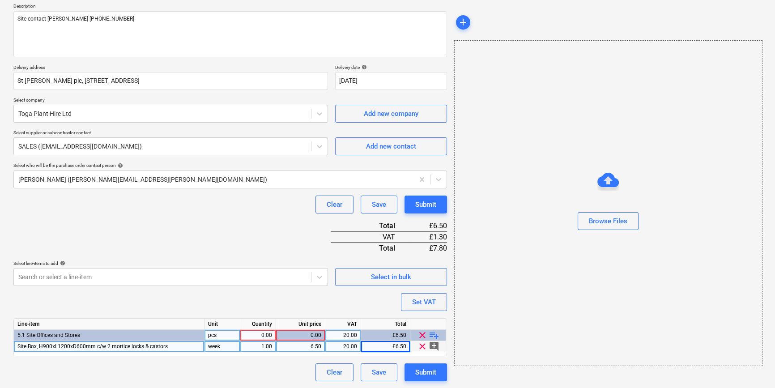
click at [259, 331] on div "0.00" at bounding box center [258, 335] width 28 height 11
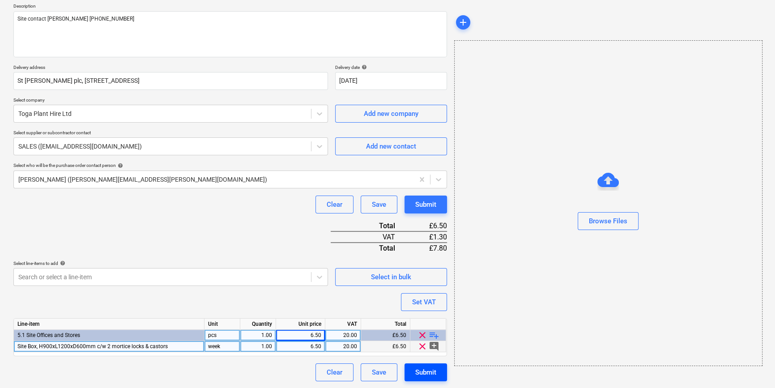
click at [419, 371] on div "Submit" at bounding box center [425, 373] width 21 height 12
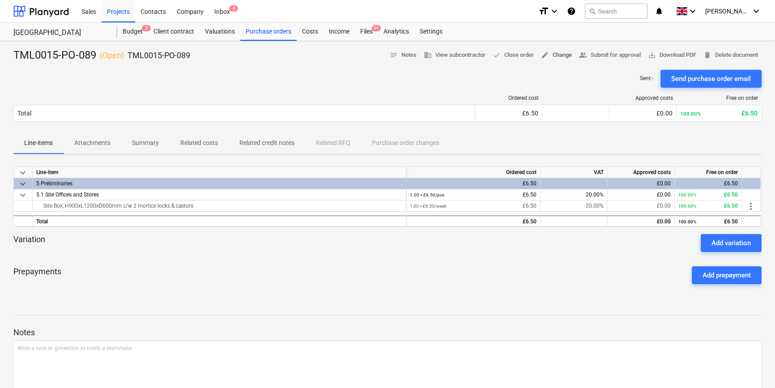
click at [559, 54] on span "edit Change" at bounding box center [556, 55] width 31 height 10
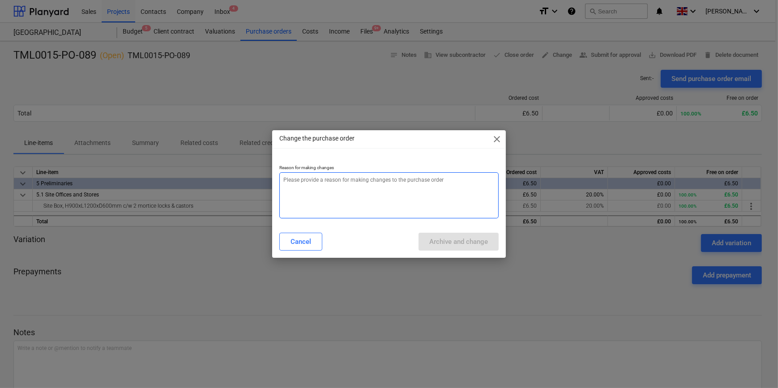
click at [299, 189] on textarea at bounding box center [388, 195] width 219 height 46
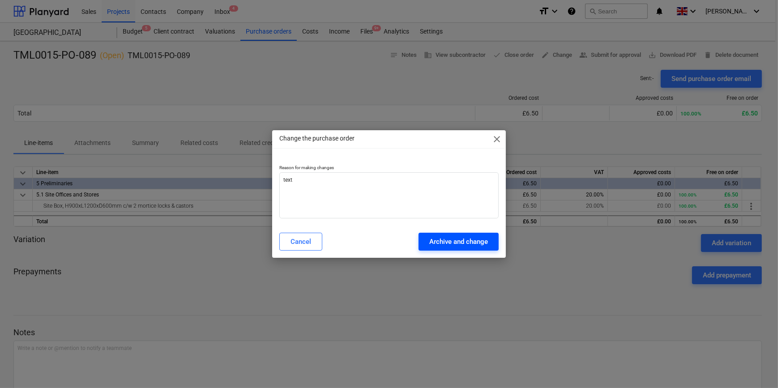
click at [457, 243] on div "Archive and change" at bounding box center [458, 242] width 59 height 12
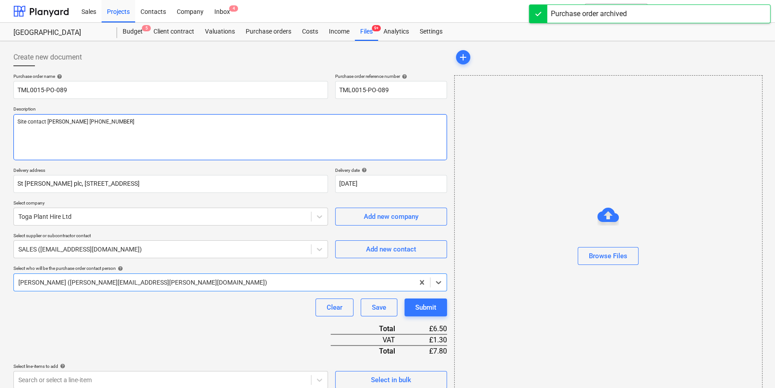
click at [26, 132] on textarea "Site contact [PERSON_NAME] [PHONE_NUMBER]" at bounding box center [230, 137] width 434 height 46
click at [100, 121] on textarea "Site contact [PERSON_NAME] [PHONE_NUMBER]" at bounding box center [230, 137] width 434 height 46
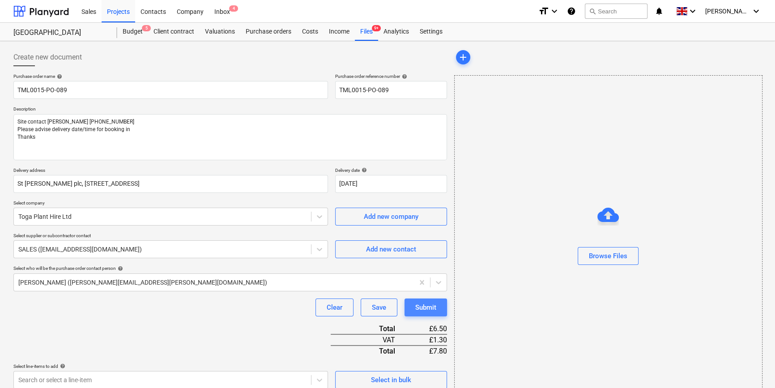
click at [438, 305] on button "Submit" at bounding box center [426, 308] width 43 height 18
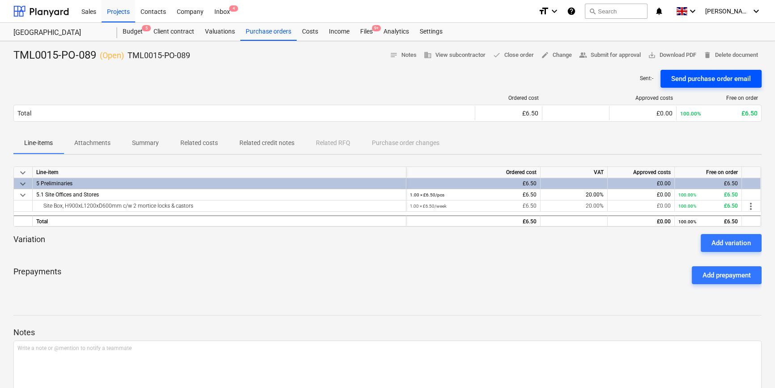
click at [620, 79] on div "Send purchase order email" at bounding box center [711, 79] width 80 height 12
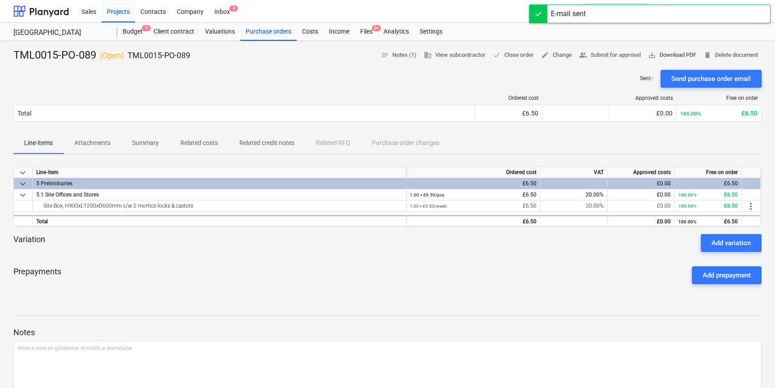
click at [620, 55] on span "save_alt Download PDF" at bounding box center [672, 55] width 48 height 10
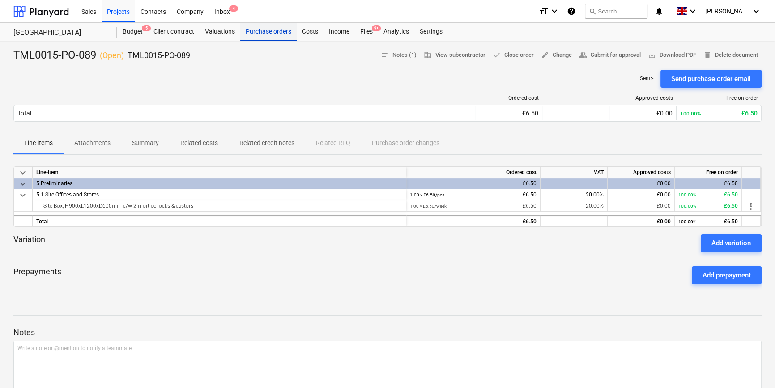
click at [273, 32] on div "Purchase orders" at bounding box center [268, 32] width 56 height 18
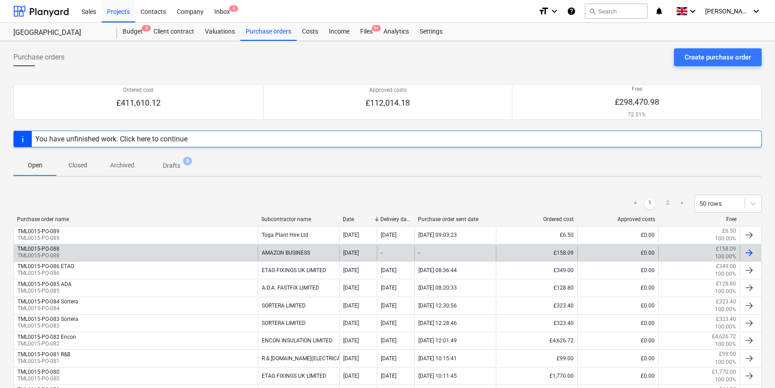
click at [620, 255] on div at bounding box center [749, 253] width 11 height 11
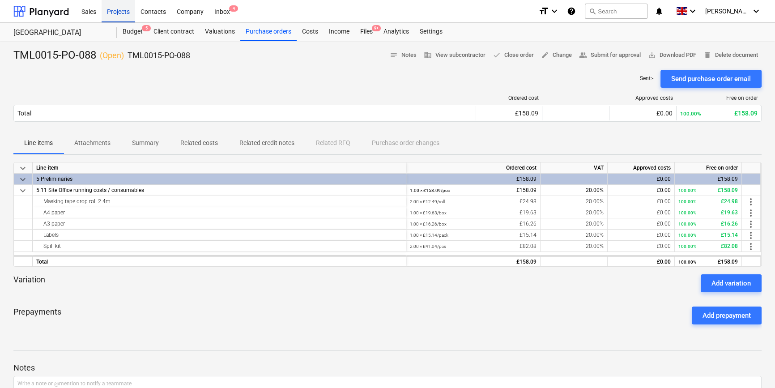
click at [123, 13] on div "Projects" at bounding box center [119, 11] width 34 height 23
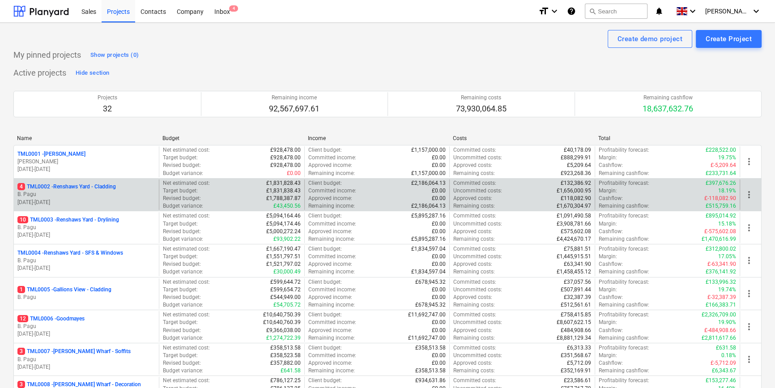
click at [102, 194] on p "B. Pagu" at bounding box center [86, 195] width 138 height 8
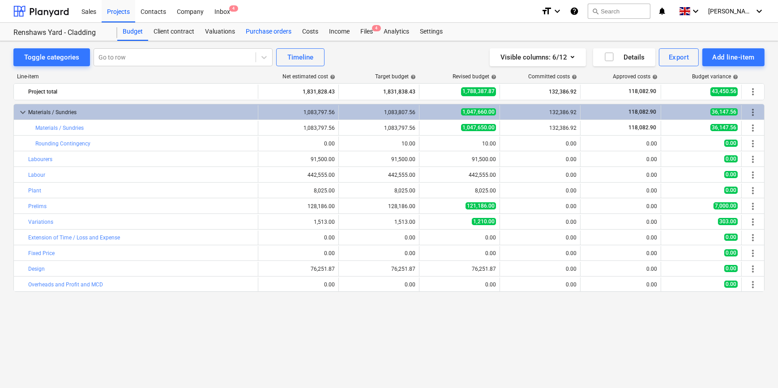
click at [272, 32] on div "Purchase orders" at bounding box center [268, 32] width 56 height 18
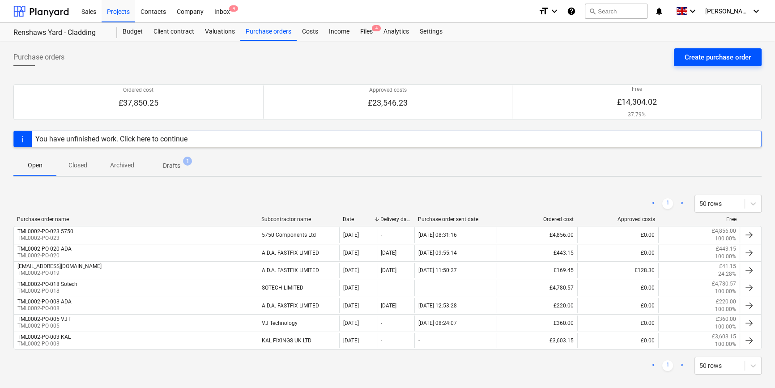
click at [620, 59] on div "Create purchase order" at bounding box center [718, 57] width 66 height 12
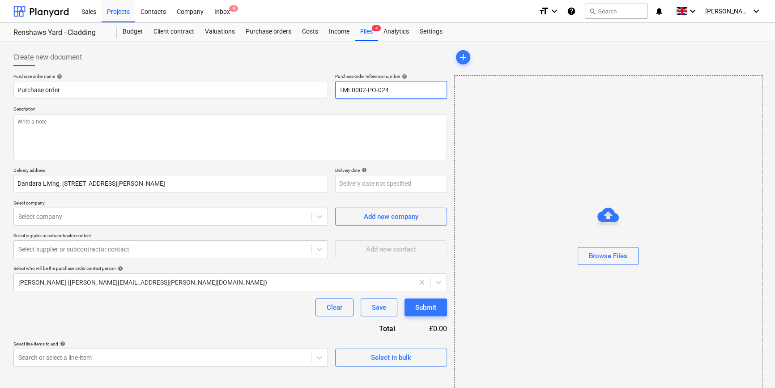
drag, startPoint x: 404, startPoint y: 90, endPoint x: 339, endPoint y: 89, distance: 64.9
click at [339, 89] on input "TML0002-PO-024" at bounding box center [391, 90] width 112 height 18
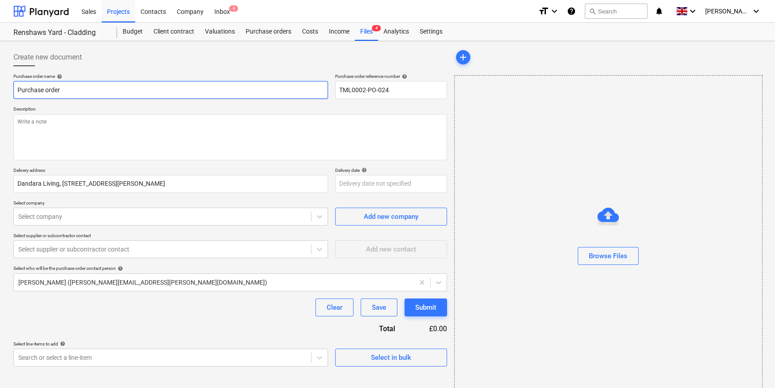
drag, startPoint x: 66, startPoint y: 90, endPoint x: 12, endPoint y: 90, distance: 53.7
click at [13, 90] on div "Create new document Purchase order name help Purchase order Purchase order refe…" at bounding box center [230, 225] width 441 height 360
paste input "TML0002-PO-024"
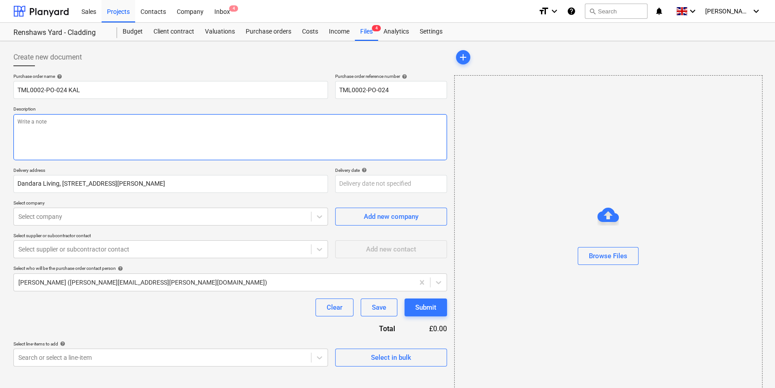
click at [29, 135] on textarea at bounding box center [230, 137] width 434 height 46
click at [68, 122] on textarea "Site contact [PERSON_NAME]. Please deliver asap Thanks" at bounding box center [230, 137] width 434 height 46
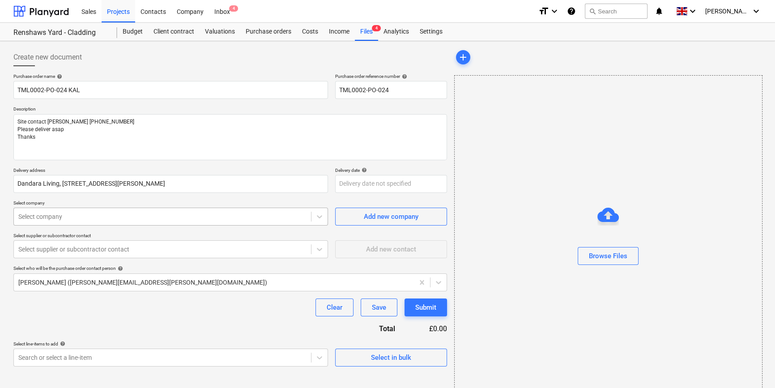
click at [154, 218] on div at bounding box center [162, 216] width 288 height 9
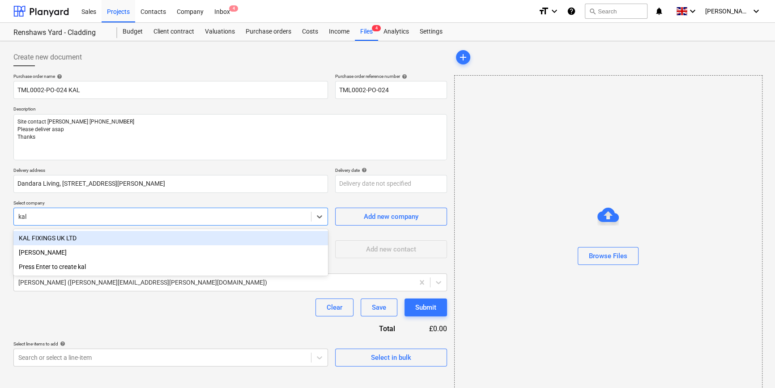
click at [81, 238] on div "KAL FIXINGS UK LTD" at bounding box center [170, 238] width 315 height 14
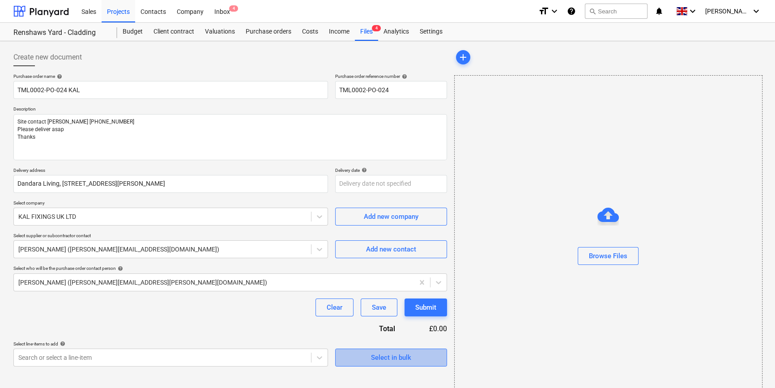
click at [359, 363] on button "Select in bulk" at bounding box center [391, 358] width 112 height 18
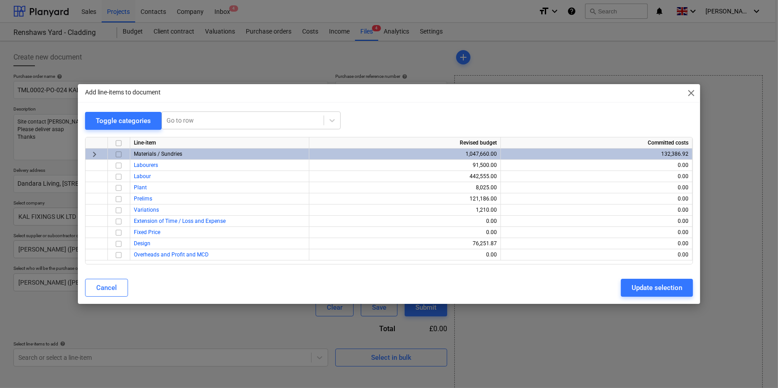
click at [119, 154] on input "checkbox" at bounding box center [118, 154] width 11 height 11
click at [620, 290] on div "Update selection" at bounding box center [657, 288] width 51 height 12
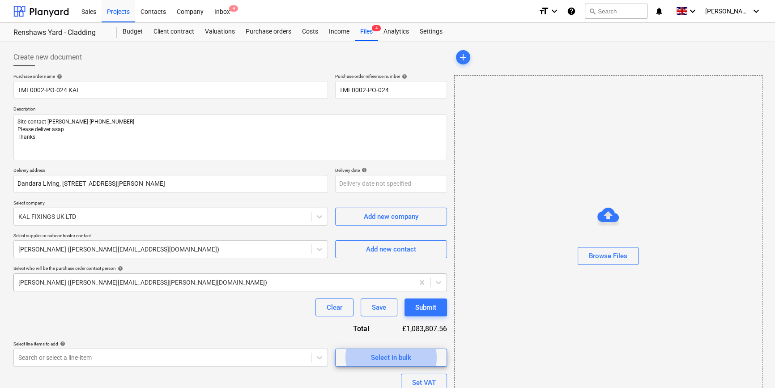
scroll to position [81, 0]
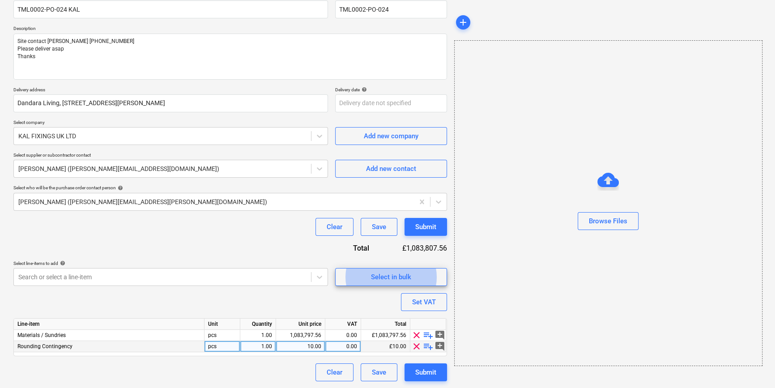
click at [417, 346] on span "clear" at bounding box center [416, 346] width 11 height 11
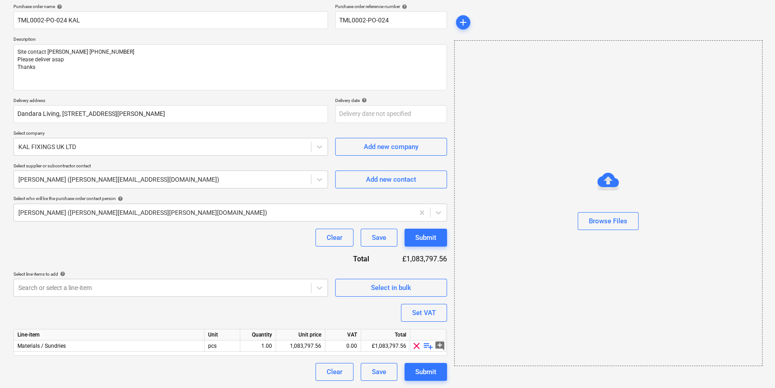
scroll to position [69, 0]
click at [427, 344] on span "playlist_add" at bounding box center [428, 346] width 11 height 11
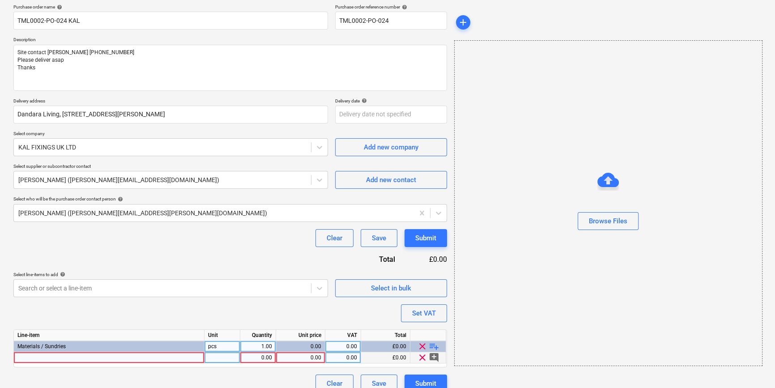
click at [36, 358] on div at bounding box center [109, 357] width 191 height 11
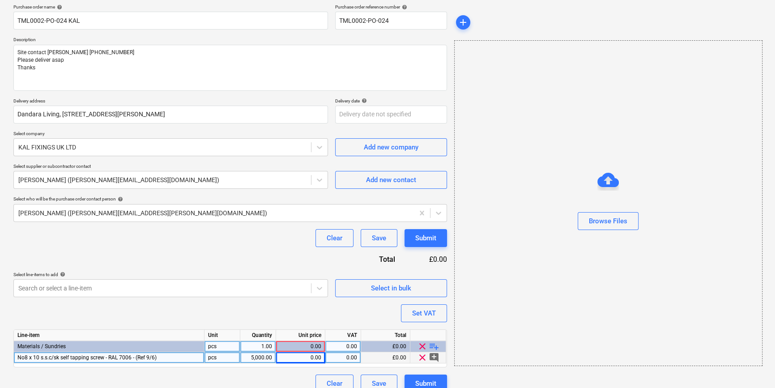
click at [215, 359] on div "pcs" at bounding box center [223, 357] width 36 height 11
click at [171, 355] on div "No8 x 10 s.s.c/sk self tapping screw - RAL 7006 - (Ref 9/6)" at bounding box center [109, 357] width 191 height 11
click at [184, 359] on input "No8 x 10 s.s.c/sk self tapping screw - RAL 7006 - (Ref 9/6)" at bounding box center [109, 357] width 190 height 11
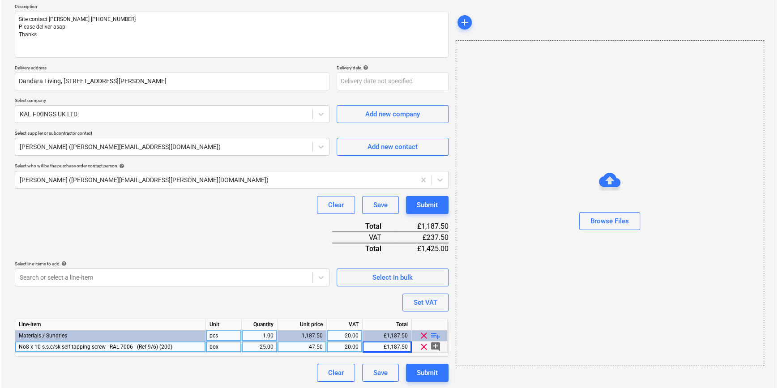
scroll to position [103, 0]
click at [424, 367] on div "Submit" at bounding box center [425, 373] width 21 height 12
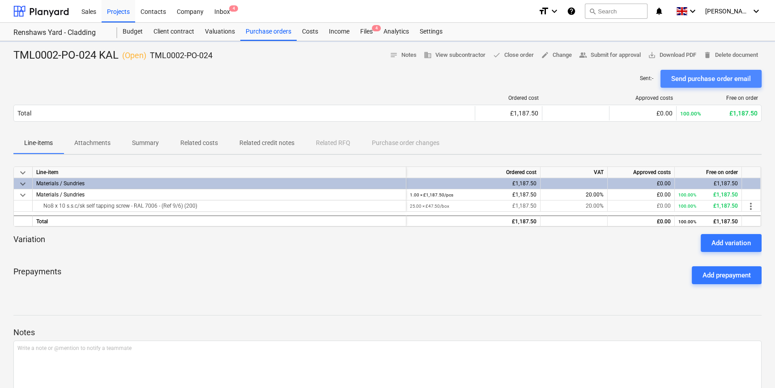
click at [620, 81] on div "Send purchase order email" at bounding box center [711, 79] width 80 height 12
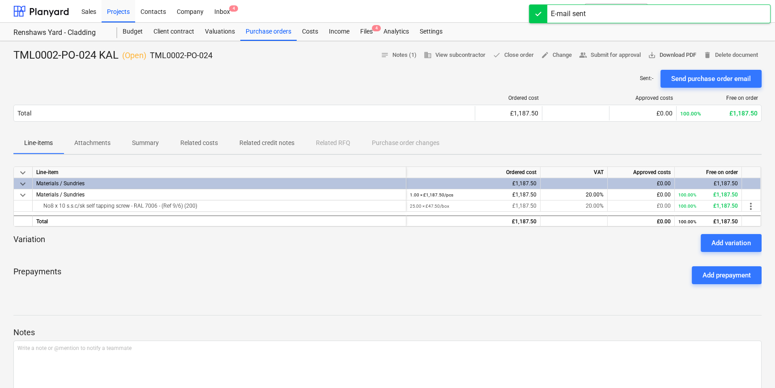
click at [620, 55] on span "save_alt Download PDF" at bounding box center [672, 55] width 48 height 10
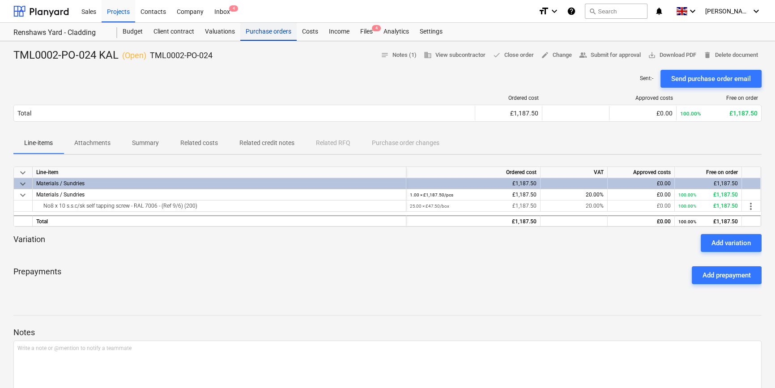
click at [253, 35] on div "Purchase orders" at bounding box center [268, 32] width 56 height 18
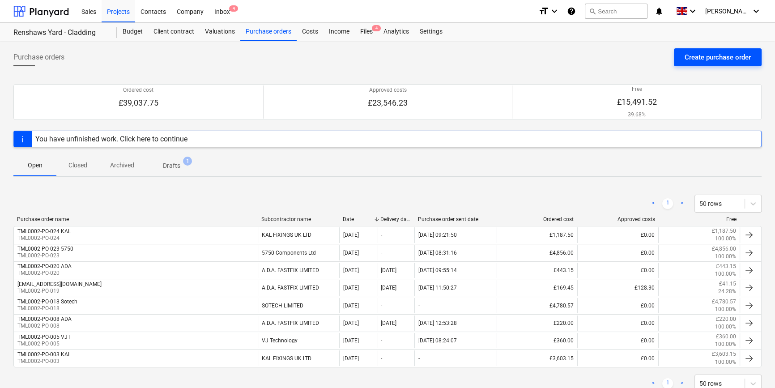
click at [620, 58] on div "Create purchase order" at bounding box center [718, 57] width 66 height 12
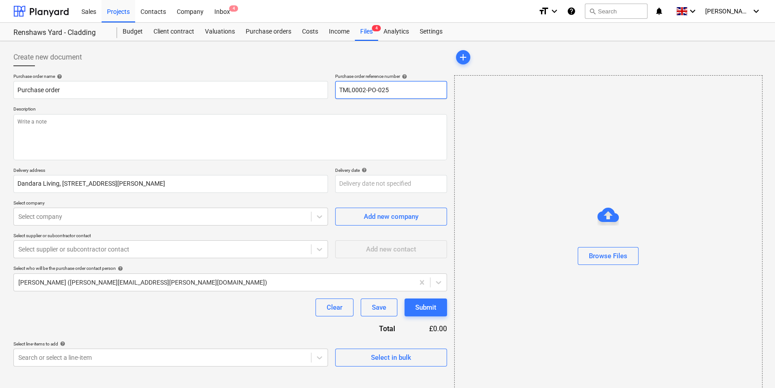
drag, startPoint x: 387, startPoint y: 89, endPoint x: 328, endPoint y: 89, distance: 59.1
click at [328, 89] on div "Purchase order name help Purchase order Purchase order reference number help TM…" at bounding box center [230, 86] width 434 height 26
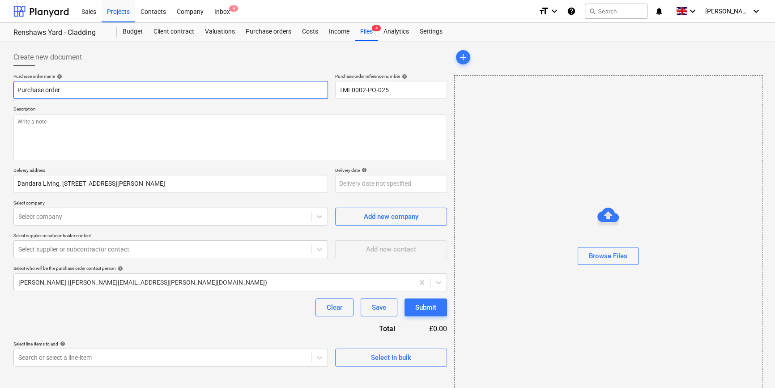
drag, startPoint x: 64, startPoint y: 90, endPoint x: 14, endPoint y: 90, distance: 49.7
click at [14, 90] on input "Purchase order" at bounding box center [170, 90] width 315 height 18
paste input "TML0002-PO-025"
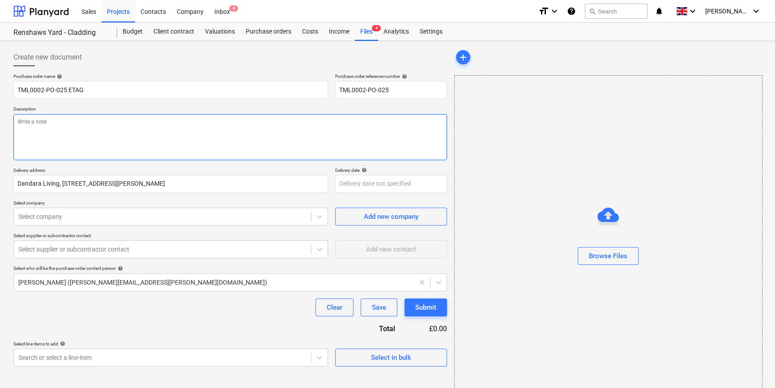
click at [28, 136] on textarea at bounding box center [230, 137] width 434 height 46
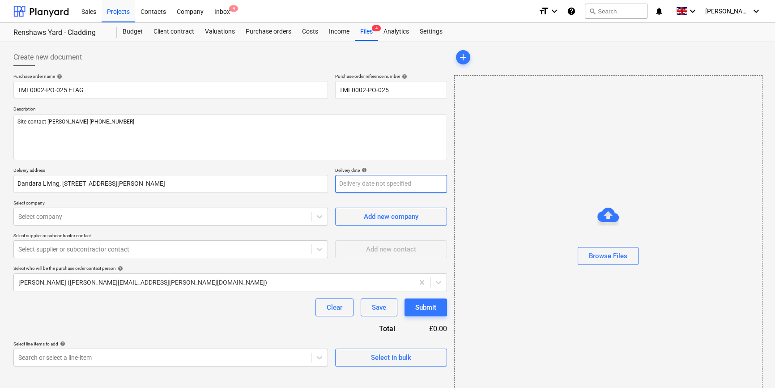
click at [388, 188] on body "Sales Projects Contacts Company Inbox 4 format_size keyboard_arrow_down help se…" at bounding box center [387, 194] width 775 height 388
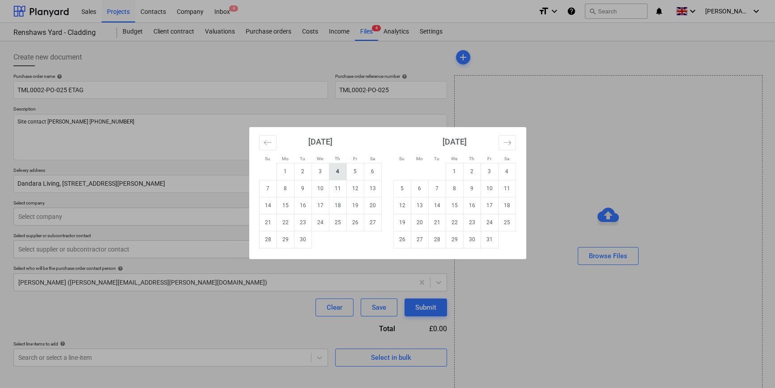
click at [336, 174] on td "4" at bounding box center [337, 171] width 17 height 17
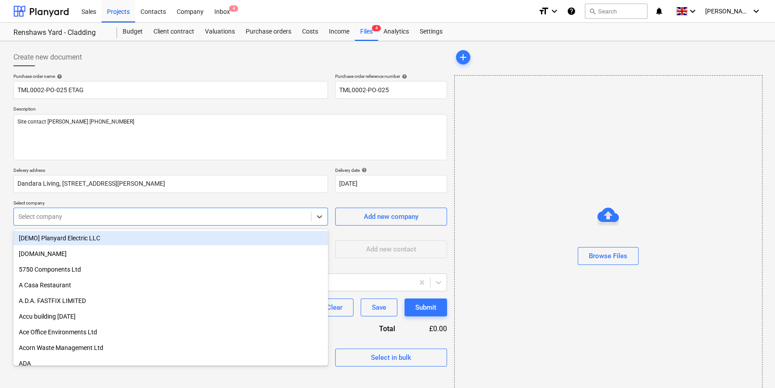
click at [94, 216] on div at bounding box center [162, 216] width 288 height 9
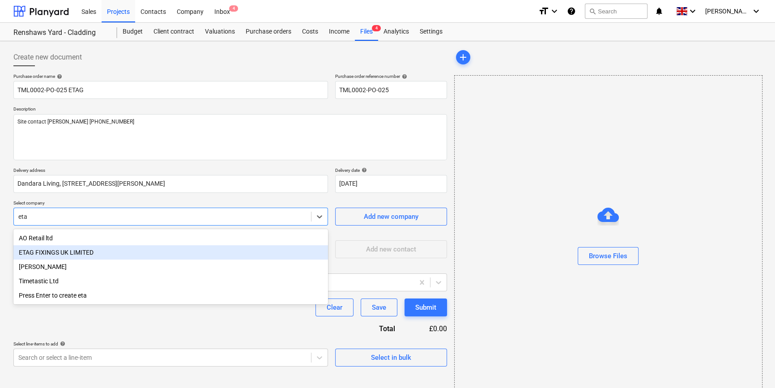
click at [81, 253] on div "ETAG FIXINGS UK LIMITED" at bounding box center [170, 252] width 315 height 14
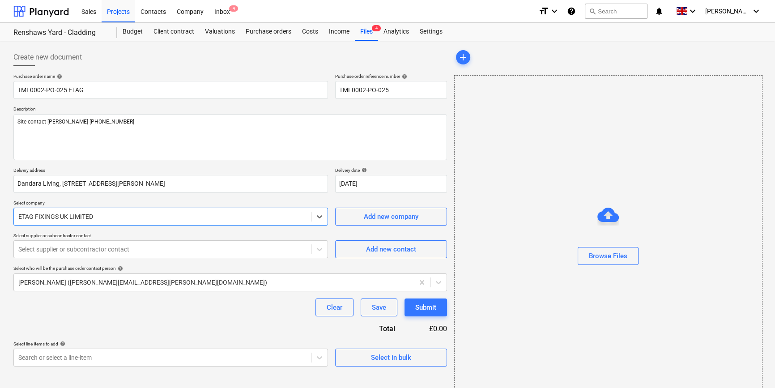
click at [81, 253] on div at bounding box center [162, 249] width 288 height 9
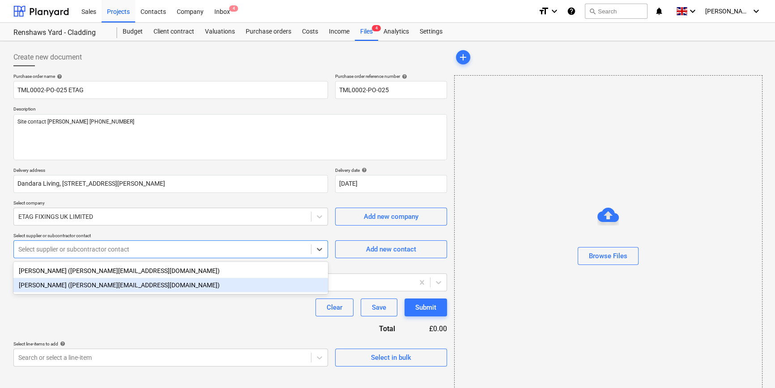
click at [67, 287] on div "[PERSON_NAME] ([PERSON_NAME][EMAIL_ADDRESS][DOMAIN_NAME])" at bounding box center [170, 285] width 315 height 14
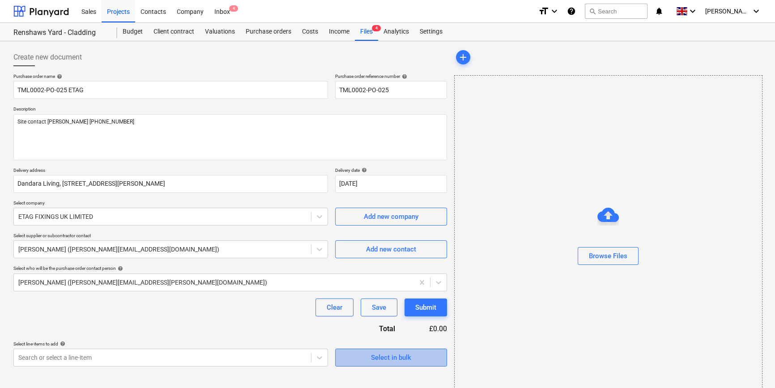
click at [365, 359] on span "Select in bulk" at bounding box center [391, 358] width 90 height 12
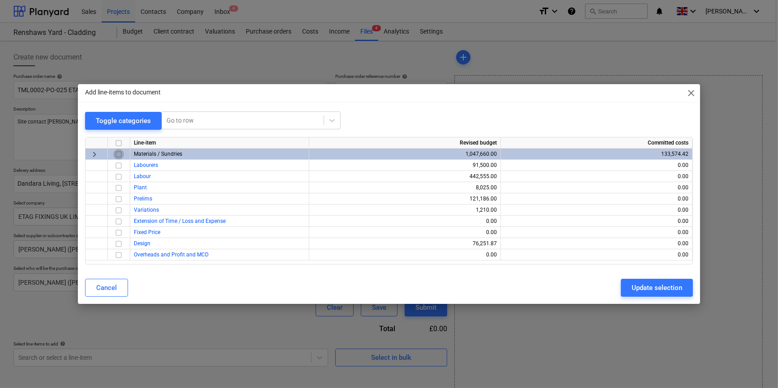
click at [118, 154] on input "checkbox" at bounding box center [118, 154] width 11 height 11
click at [620, 290] on div "Update selection" at bounding box center [657, 288] width 51 height 12
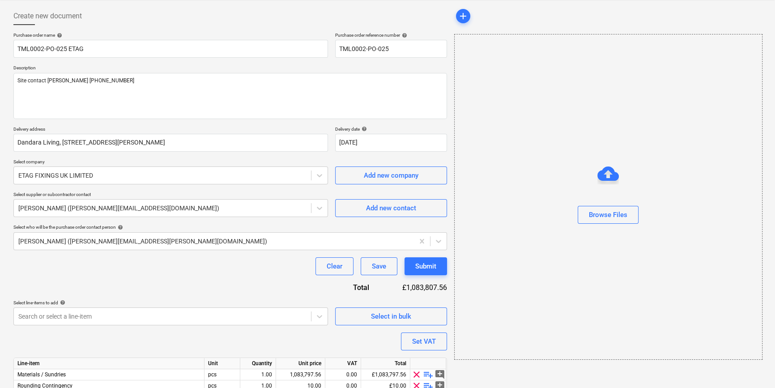
scroll to position [81, 0]
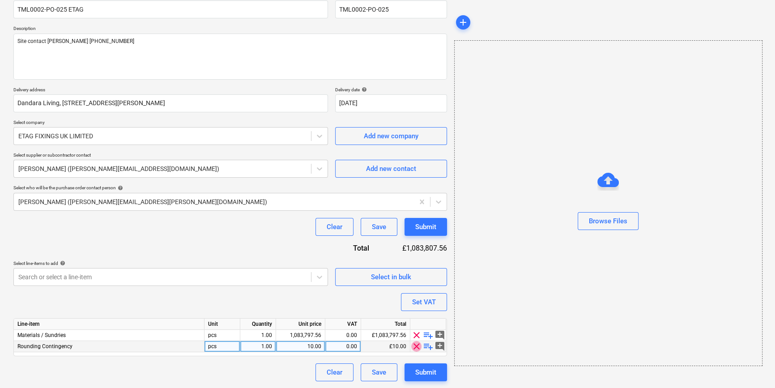
click at [417, 349] on span "clear" at bounding box center [416, 346] width 11 height 11
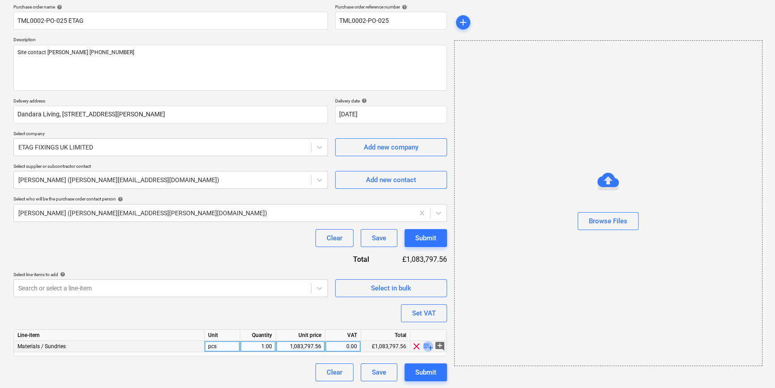
click at [425, 345] on span "playlist_add" at bounding box center [428, 346] width 11 height 11
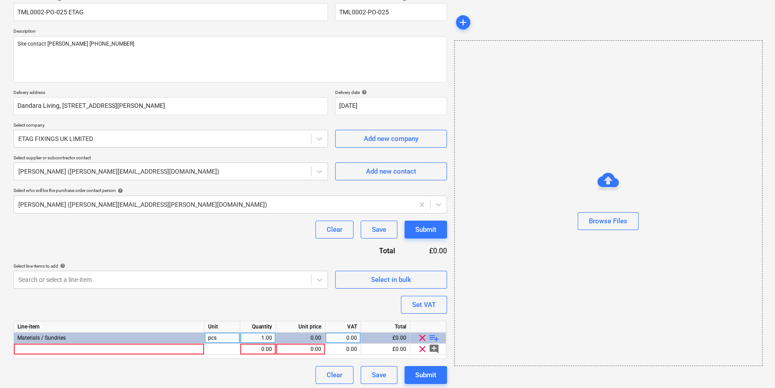
scroll to position [81, 0]
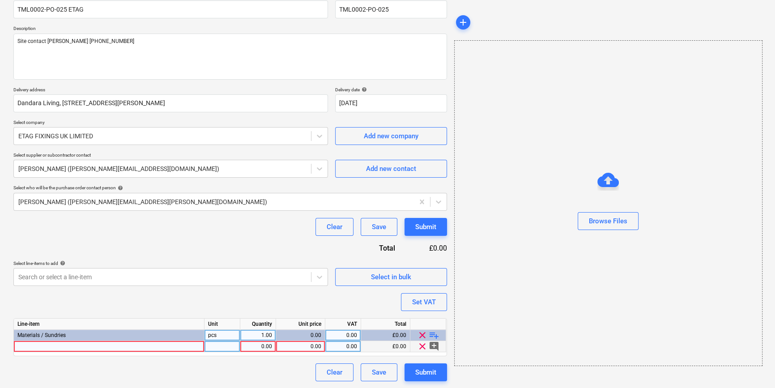
click at [33, 346] on div at bounding box center [109, 346] width 191 height 11
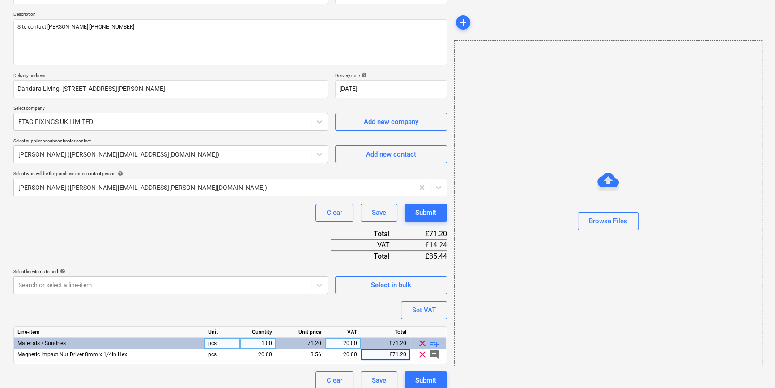
scroll to position [103, 0]
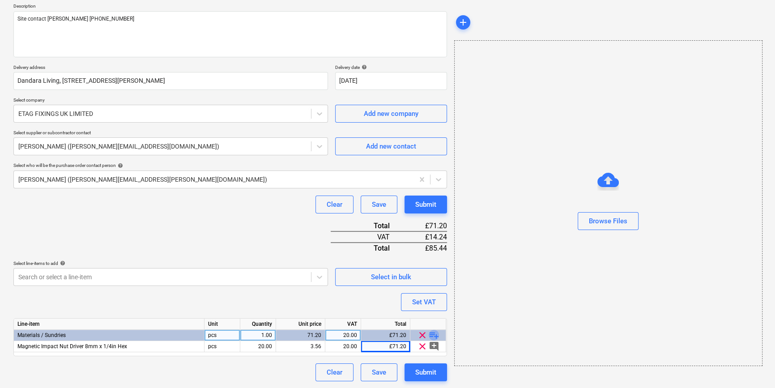
click at [431, 336] on span "playlist_add" at bounding box center [434, 335] width 11 height 11
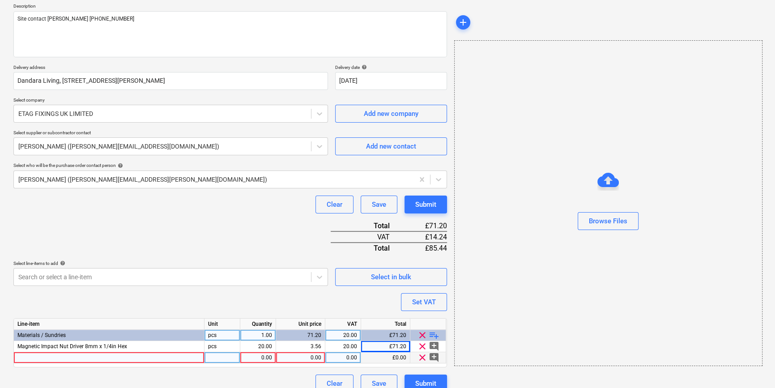
click at [18, 357] on div at bounding box center [109, 357] width 191 height 11
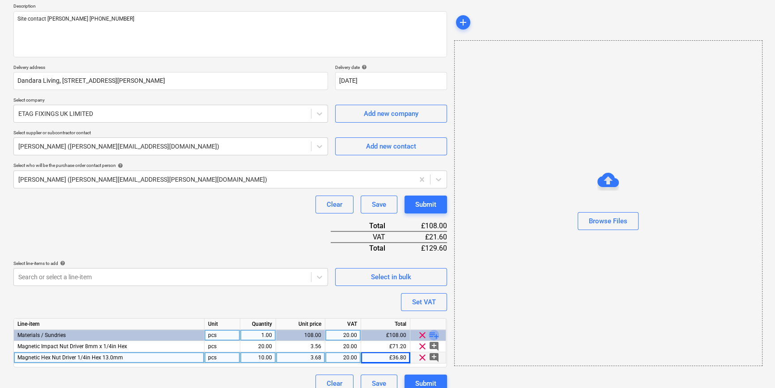
click at [430, 336] on span "playlist_add" at bounding box center [434, 335] width 11 height 11
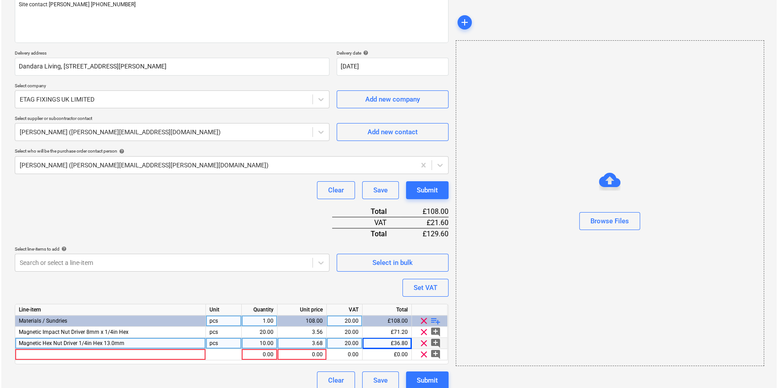
scroll to position [125, 0]
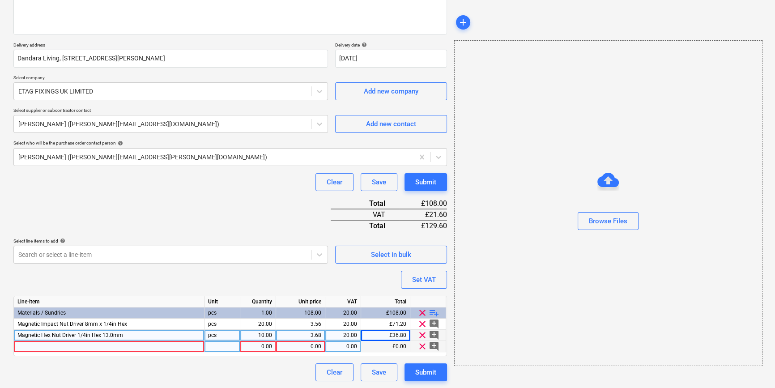
click at [37, 348] on div at bounding box center [109, 346] width 191 height 11
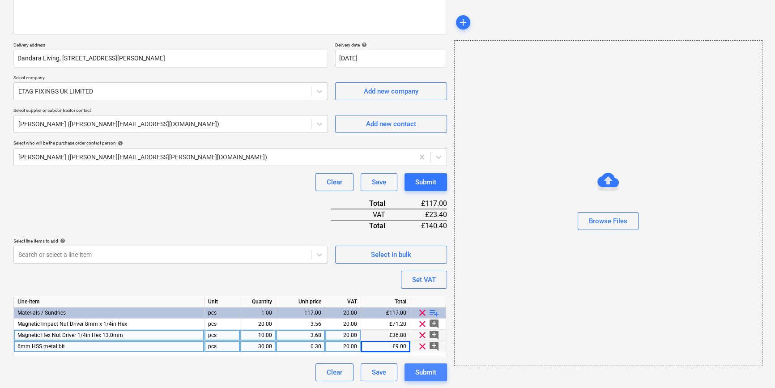
click at [426, 371] on div "Submit" at bounding box center [425, 373] width 21 height 12
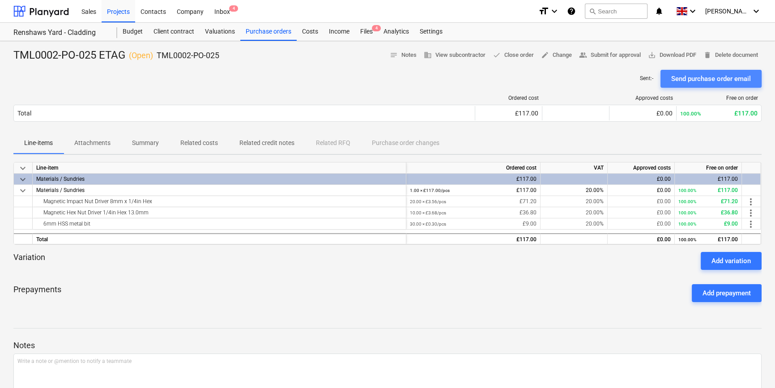
click at [620, 77] on div "Send purchase order email" at bounding box center [711, 79] width 80 height 12
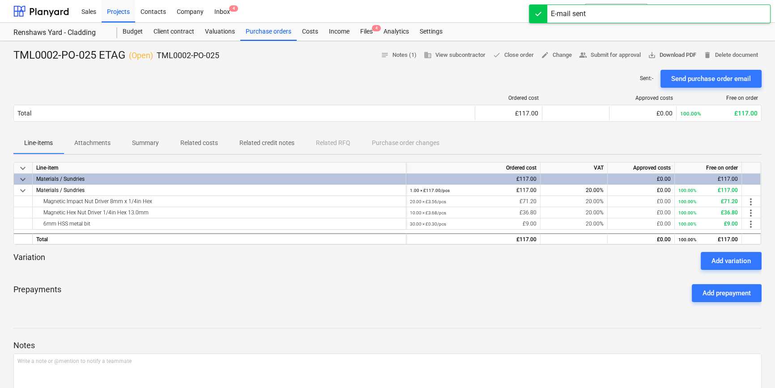
click at [620, 54] on span "save_alt Download PDF" at bounding box center [672, 55] width 48 height 10
